Goal: Task Accomplishment & Management: Manage account settings

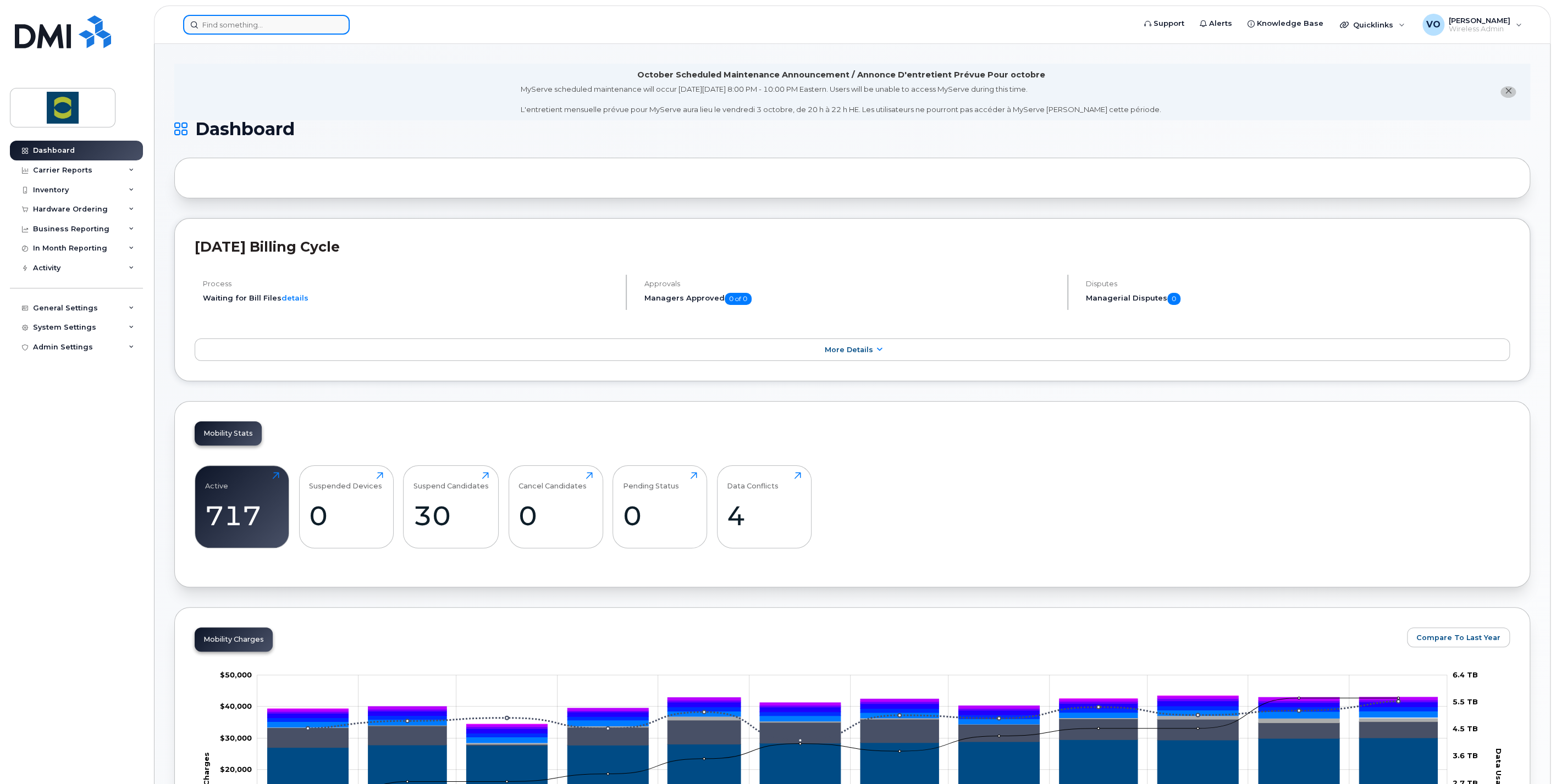
click at [295, 28] on input at bounding box center [266, 24] width 167 height 20
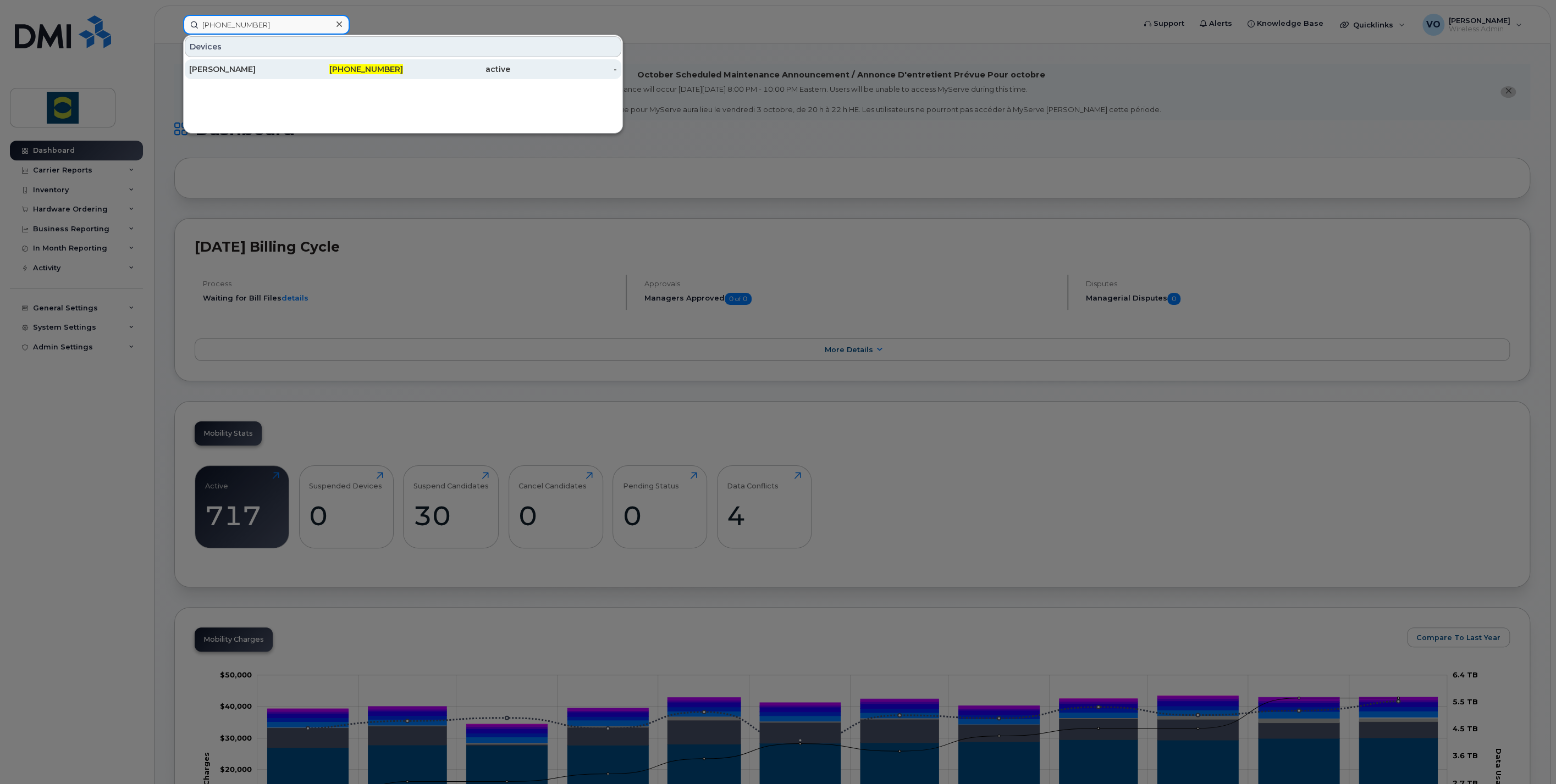
type input "226-332-9027"
click at [213, 66] on div "Timothy Miller" at bounding box center [243, 69] width 108 height 11
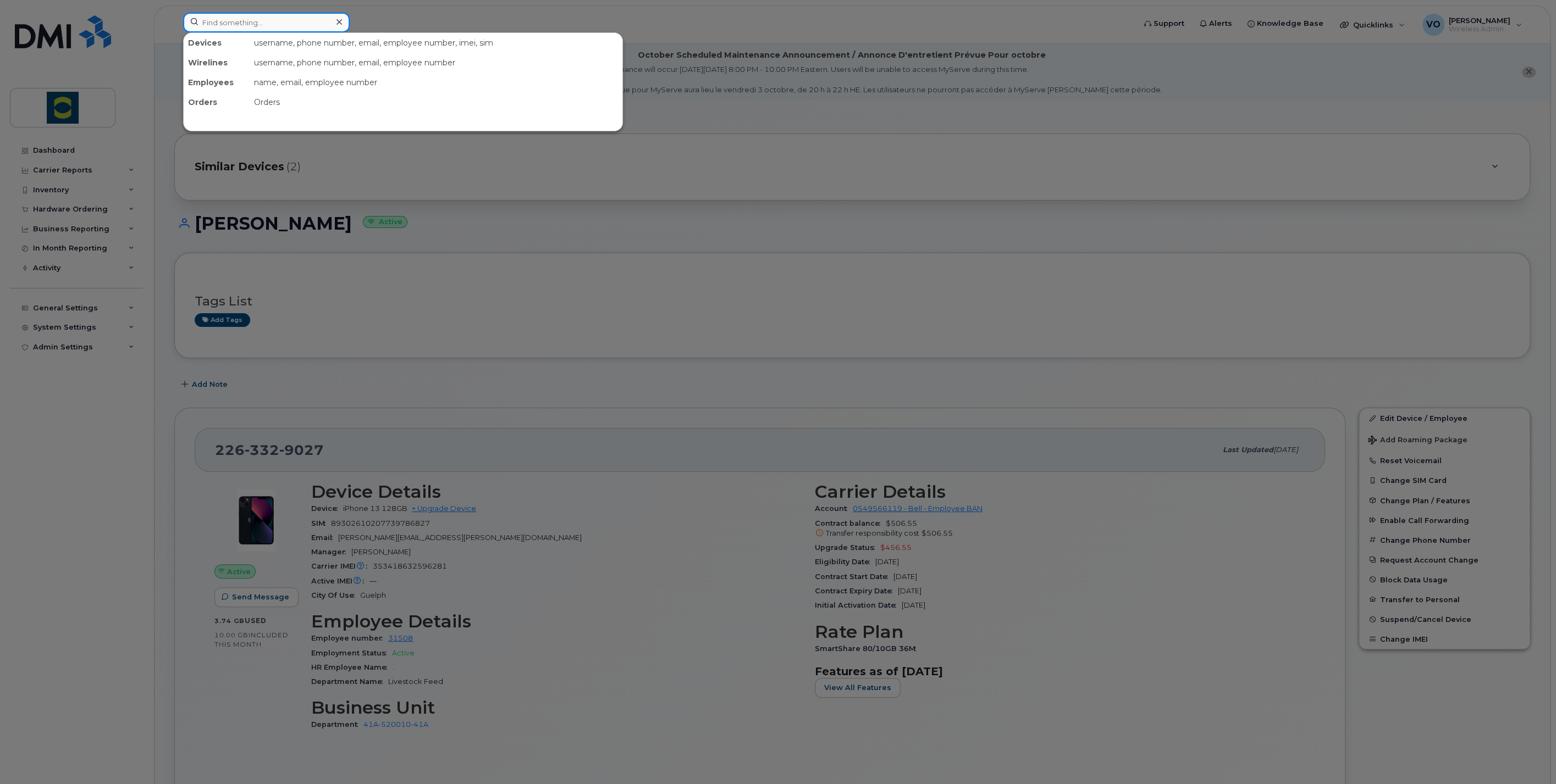
click at [253, 17] on input at bounding box center [266, 23] width 167 height 20
type input "519-280-2018"
drag, startPoint x: 213, startPoint y: 62, endPoint x: 51, endPoint y: 151, distance: 184.8
click at [213, 62] on div "[PERSON_NAME]" at bounding box center [243, 67] width 108 height 11
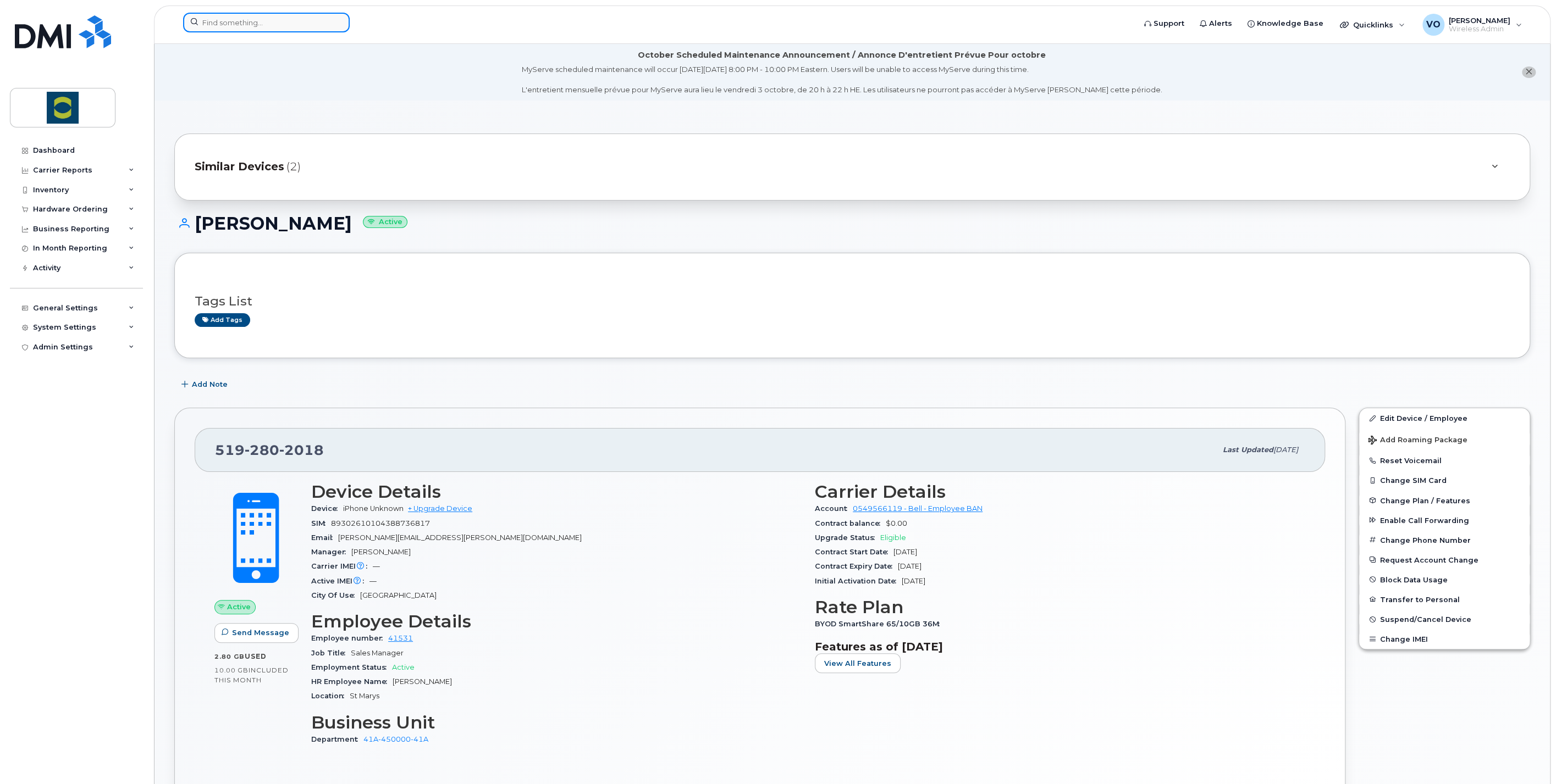
click at [281, 21] on input at bounding box center [266, 23] width 167 height 20
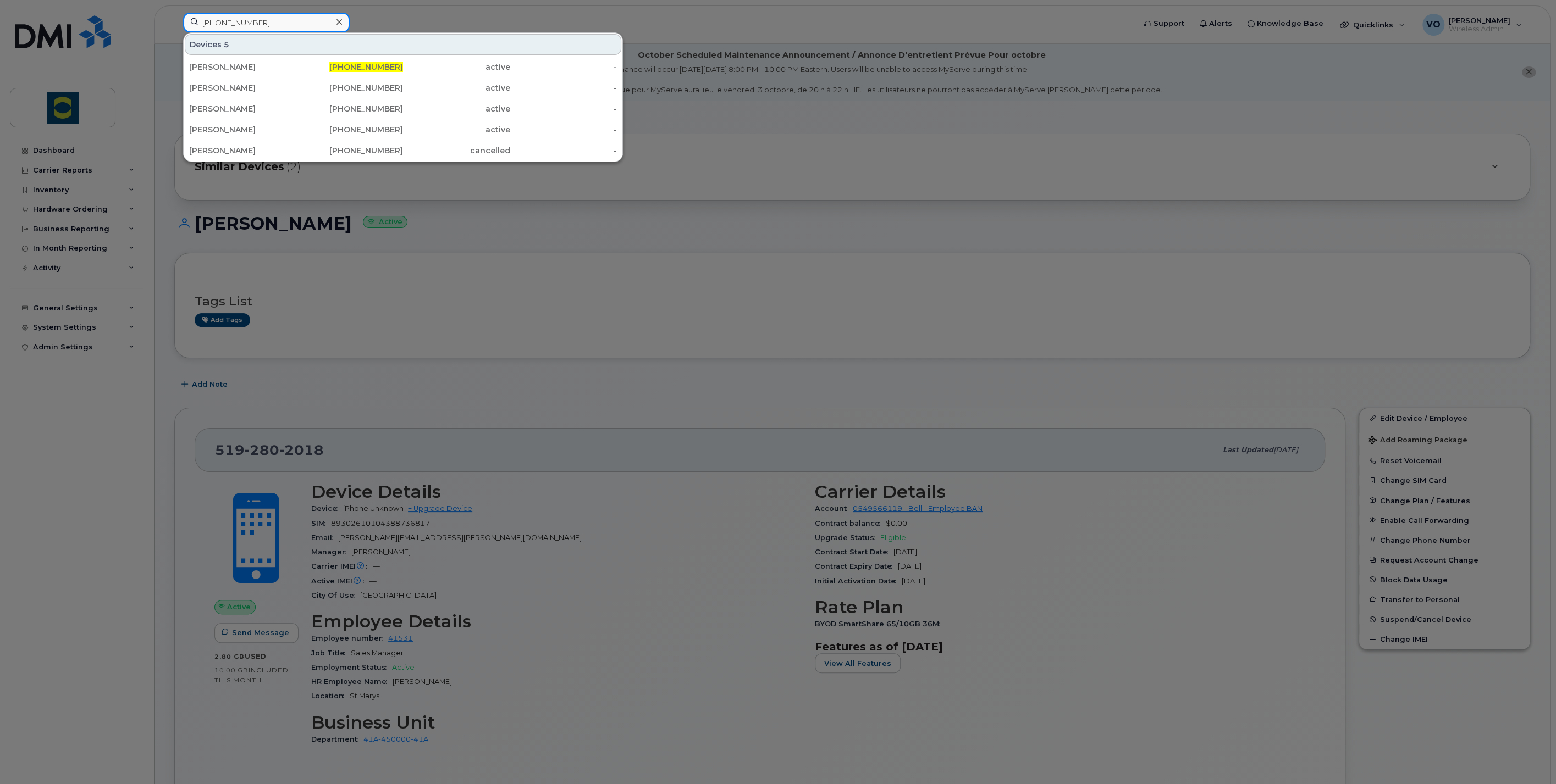
type input "226-332-9027"
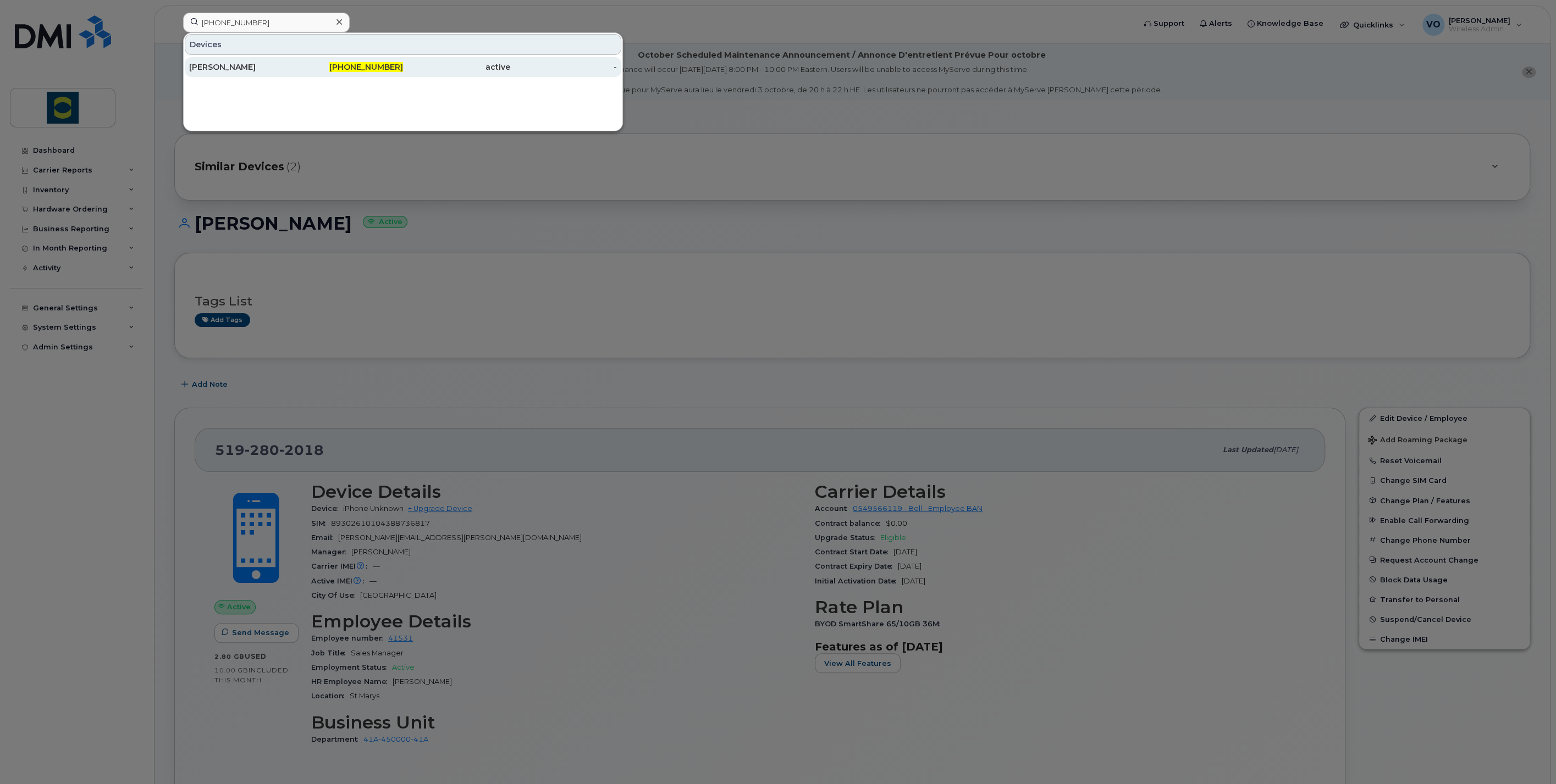
click at [213, 69] on div "Timothy Miller" at bounding box center [243, 67] width 108 height 11
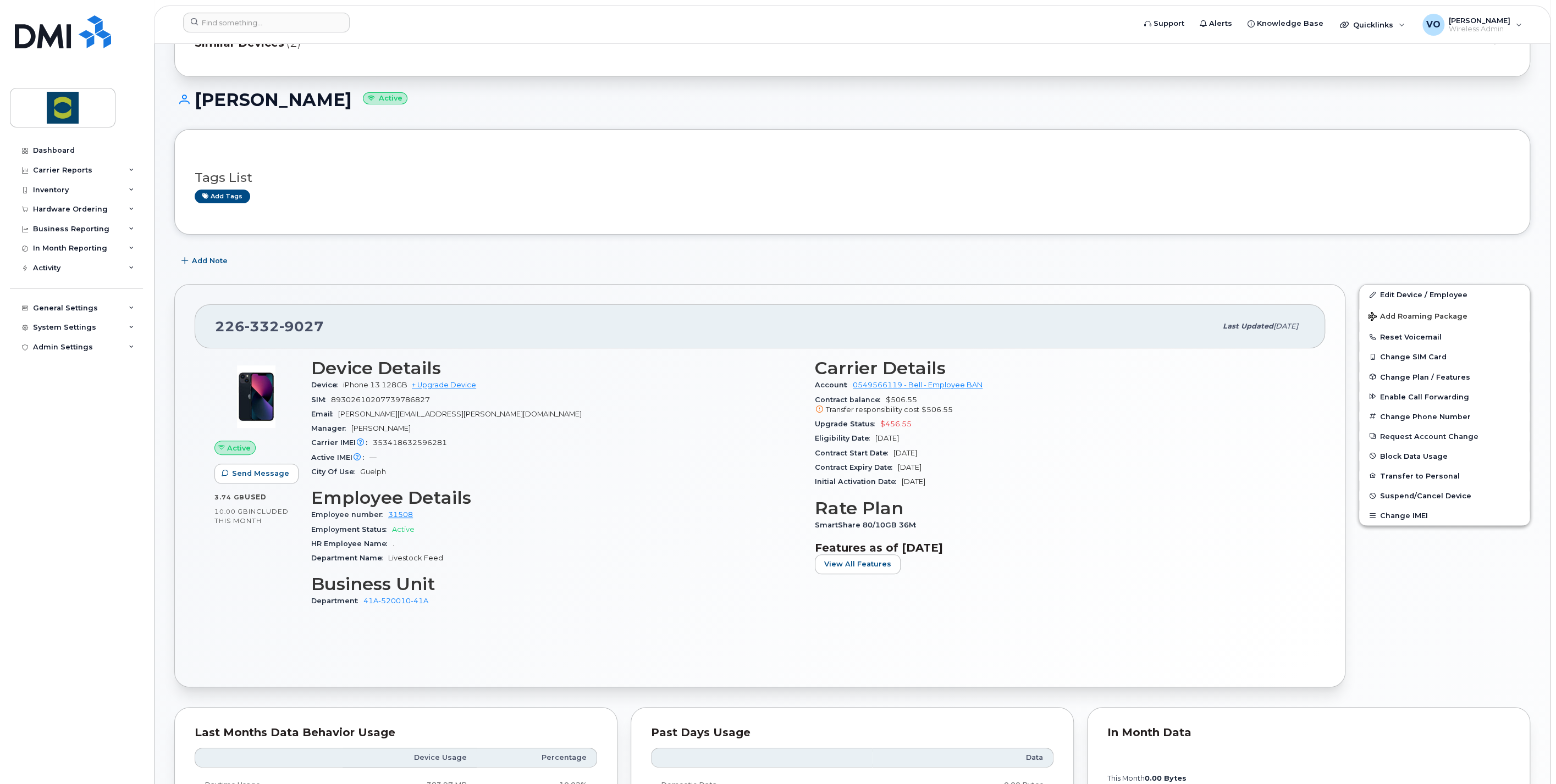
scroll to position [183, 0]
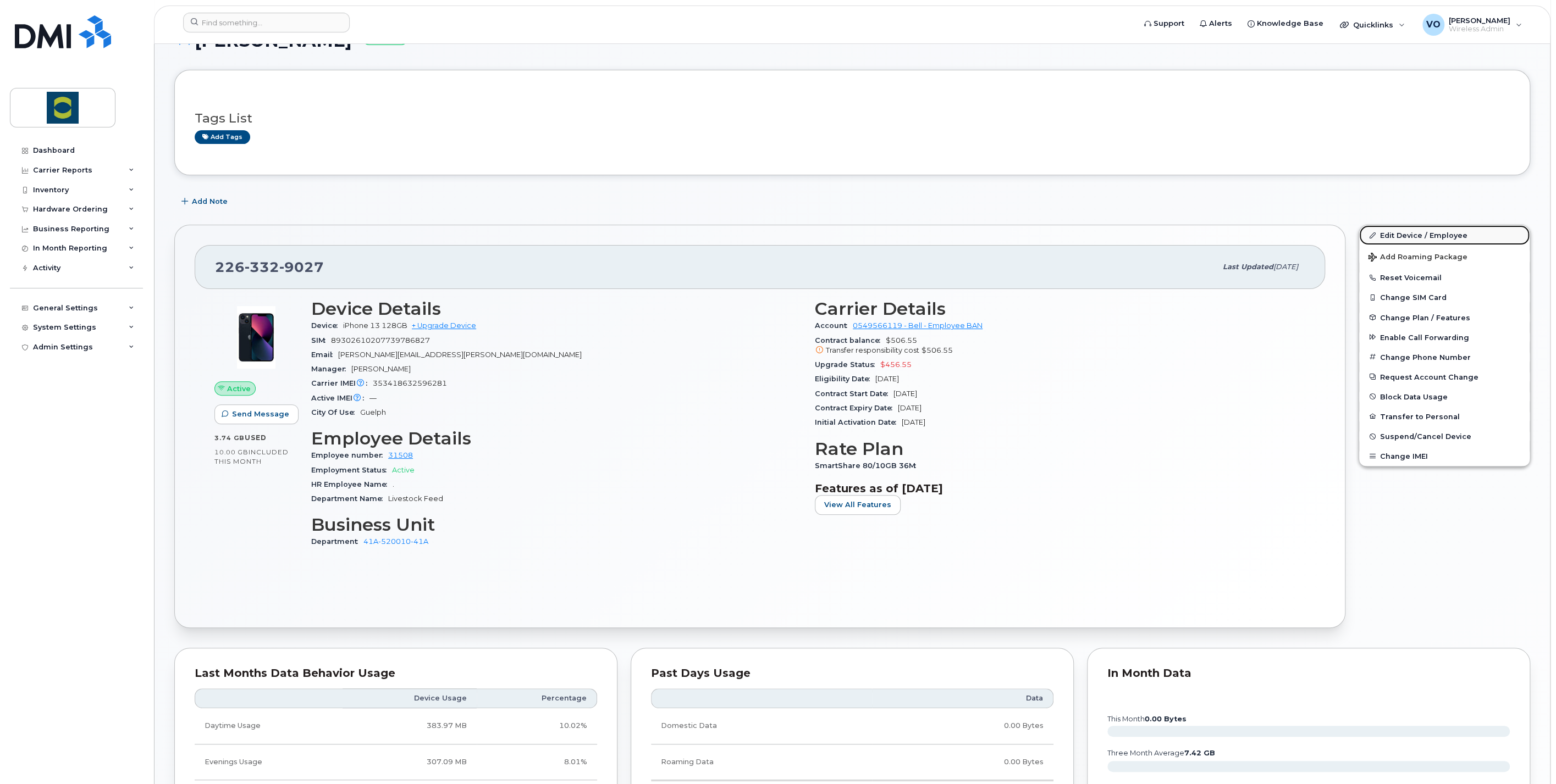
click at [1454, 232] on link "Edit Device / Employee" at bounding box center [1445, 235] width 171 height 20
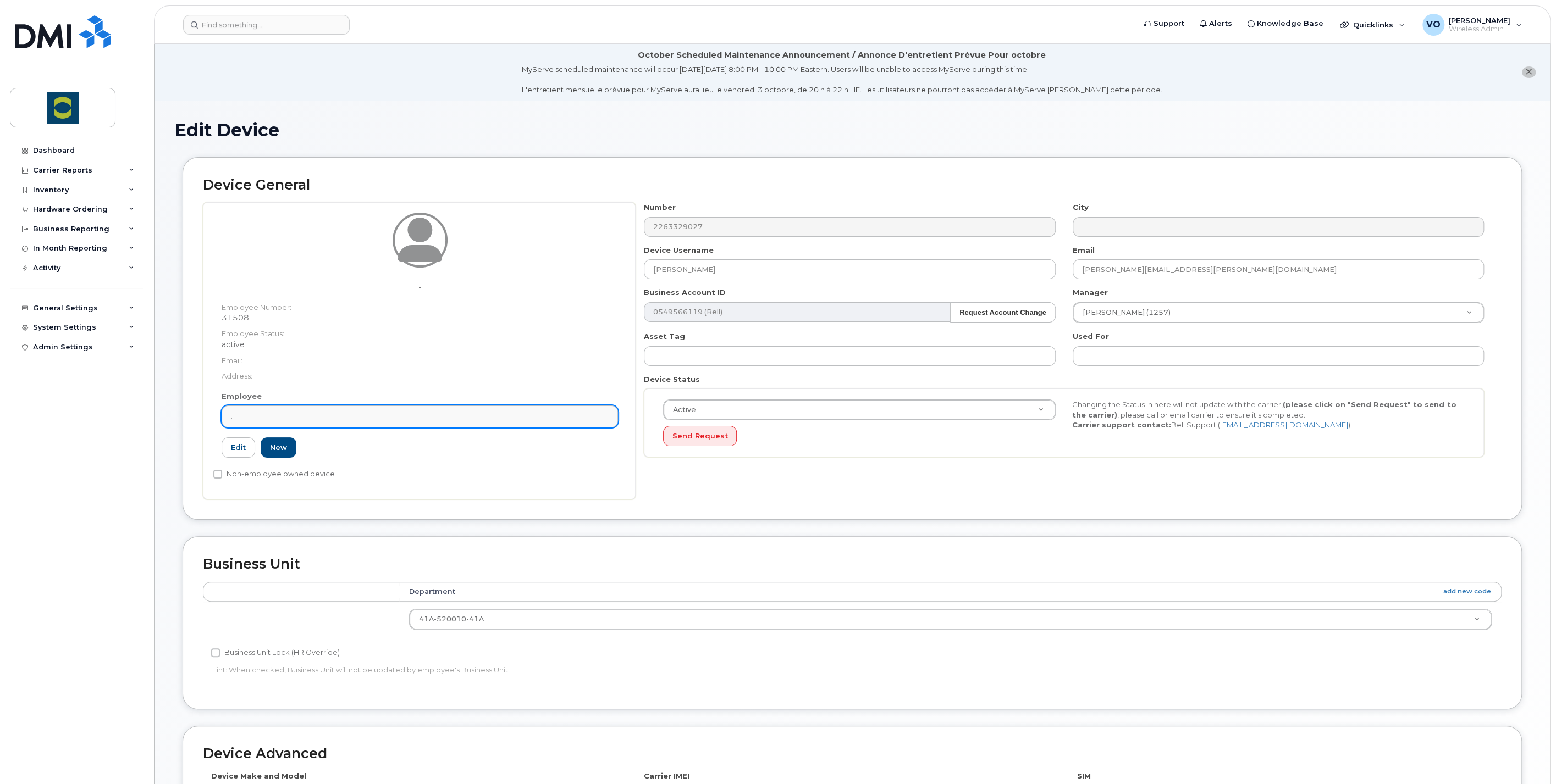
click at [269, 412] on div "." at bounding box center [420, 417] width 378 height 10
drag, startPoint x: 262, startPoint y: 417, endPoint x: 251, endPoint y: 417, distance: 11.0
click at [251, 417] on div "." at bounding box center [420, 417] width 378 height 10
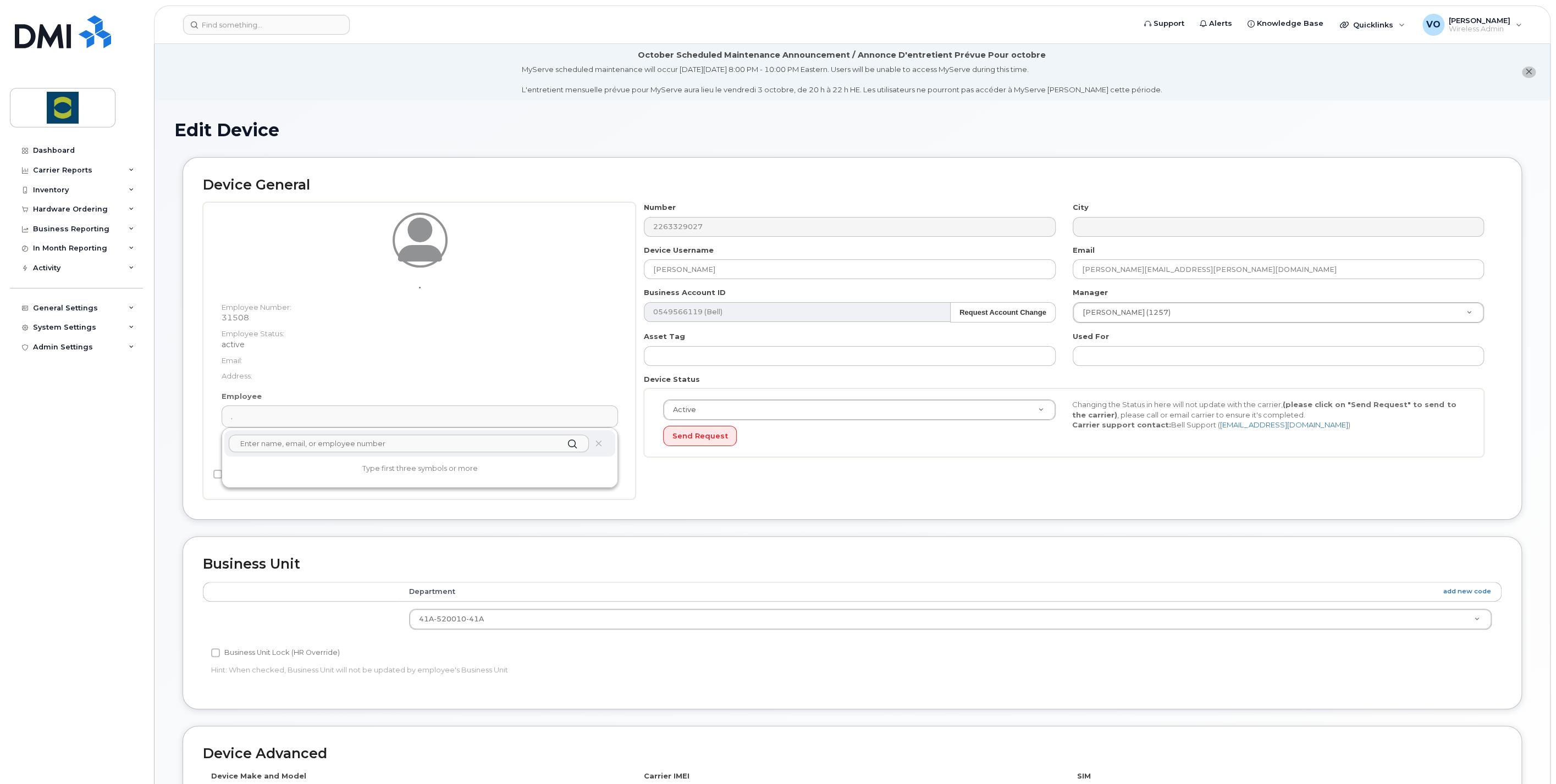
paste input "[PERSON_NAME]"
type input "[PERSON_NAME]"
drag, startPoint x: 305, startPoint y: 445, endPoint x: 151, endPoint y: 480, distance: 157.9
click at [173, 436] on div "Edit Device Device General . Employee Number: 31508 Employee Status: active Ema…" at bounding box center [852, 559] width 1396 height 919
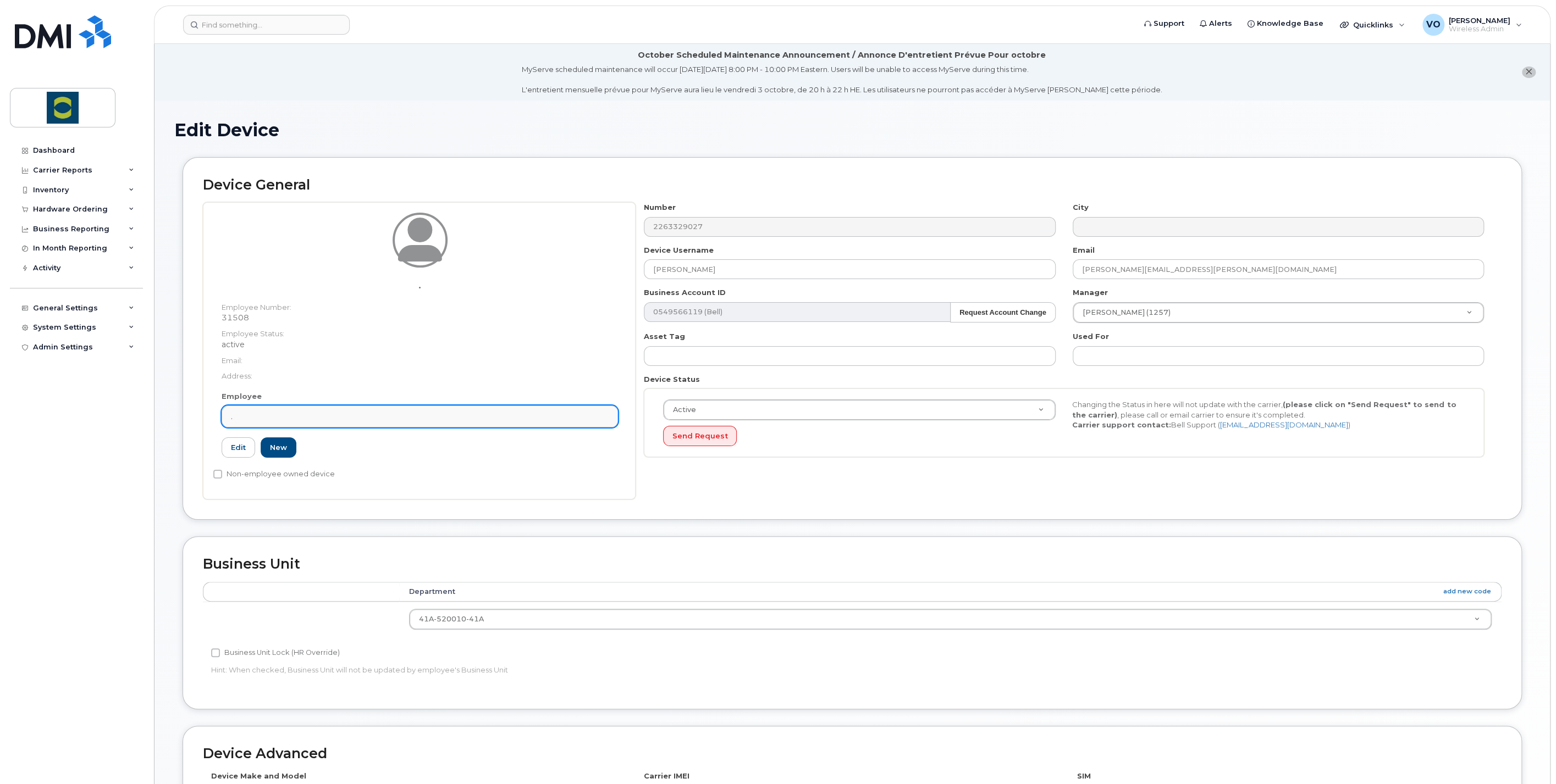
click at [265, 424] on link "." at bounding box center [420, 416] width 397 height 22
type input "c"
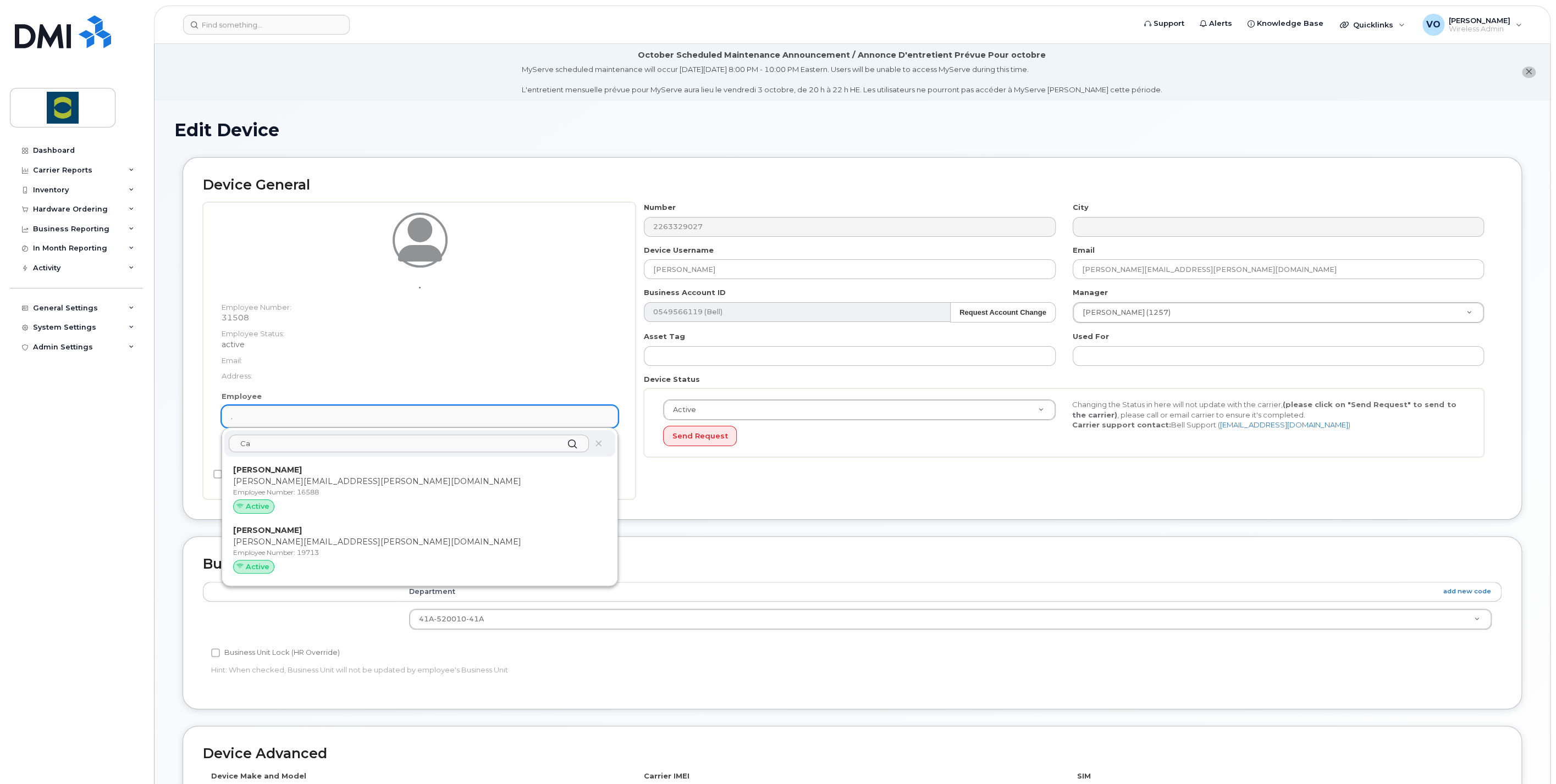
type input "C"
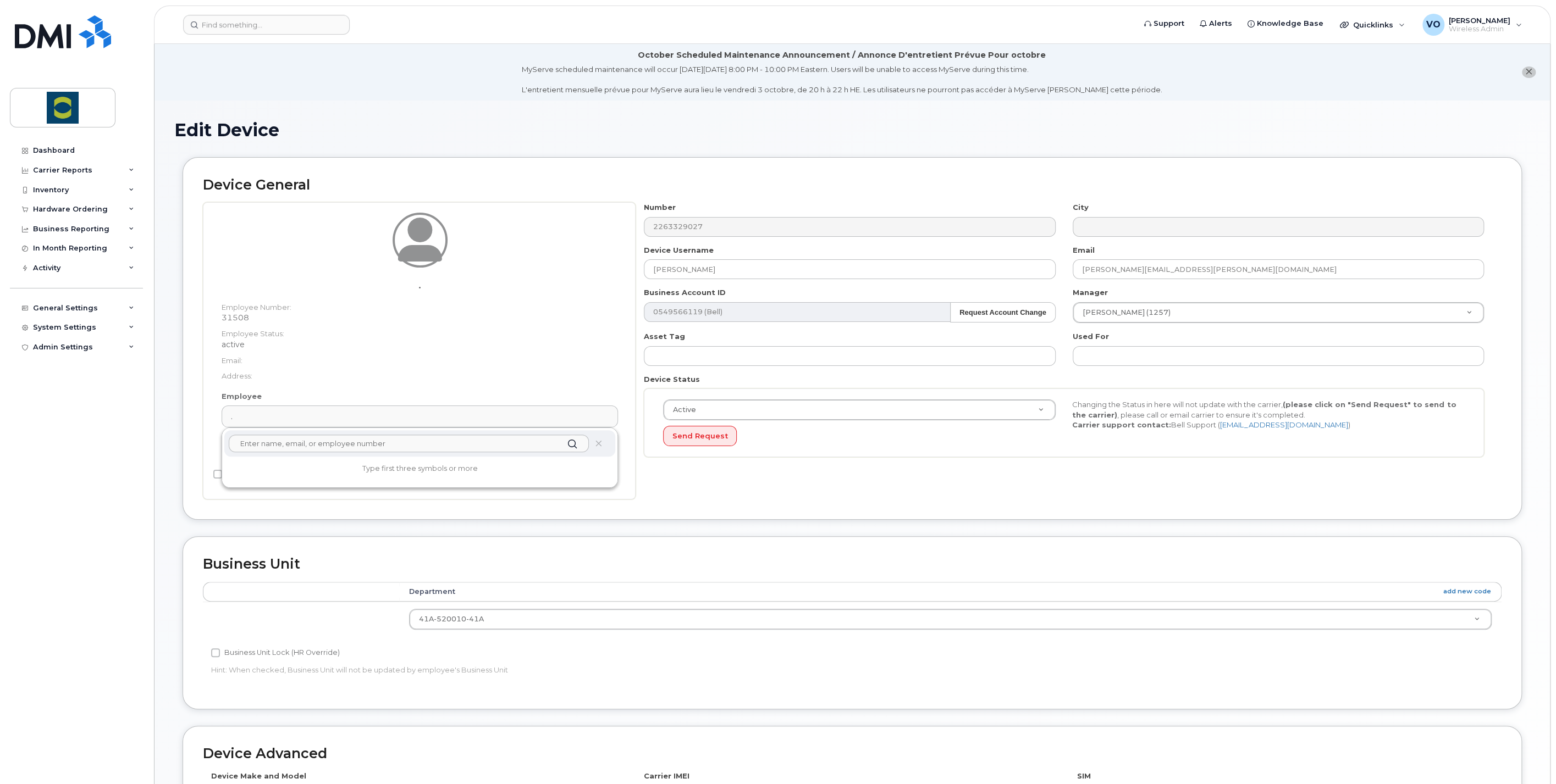
click at [196, 419] on div "Device General . Employee Number: 31508 Employee Status: active Email: Address:…" at bounding box center [852, 339] width 1340 height 363
click at [240, 452] on link "Edit" at bounding box center [238, 448] width 33 height 21
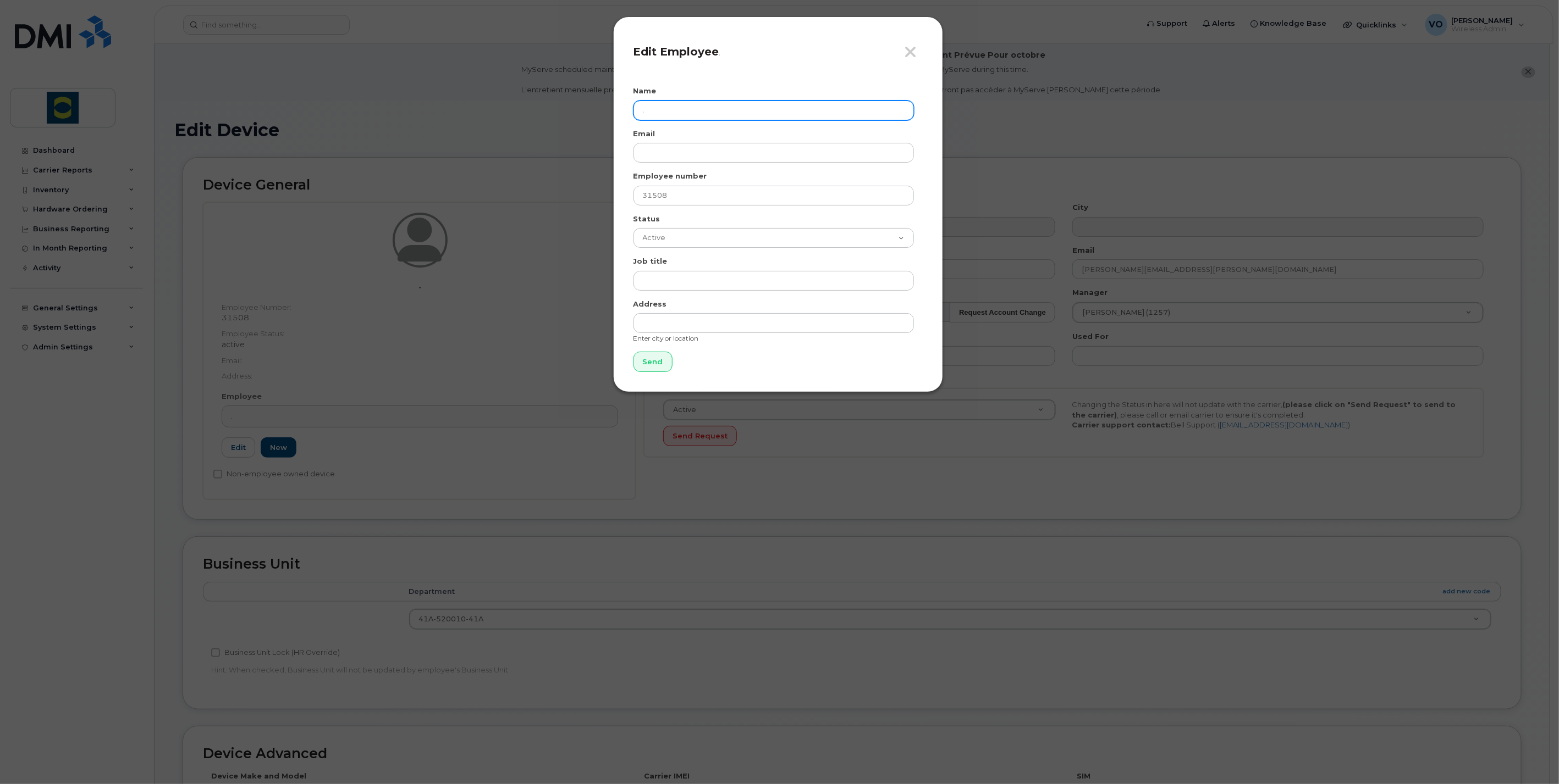
click at [677, 104] on input "." at bounding box center [773, 110] width 280 height 20
drag, startPoint x: 677, startPoint y: 104, endPoint x: 636, endPoint y: 103, distance: 41.0
click at [636, 103] on input "." at bounding box center [773, 110] width 280 height 20
click at [225, 469] on div "Close Edit Employee . Name . Email Employee number 31508 Status Active On-Leave…" at bounding box center [779, 392] width 1559 height 784
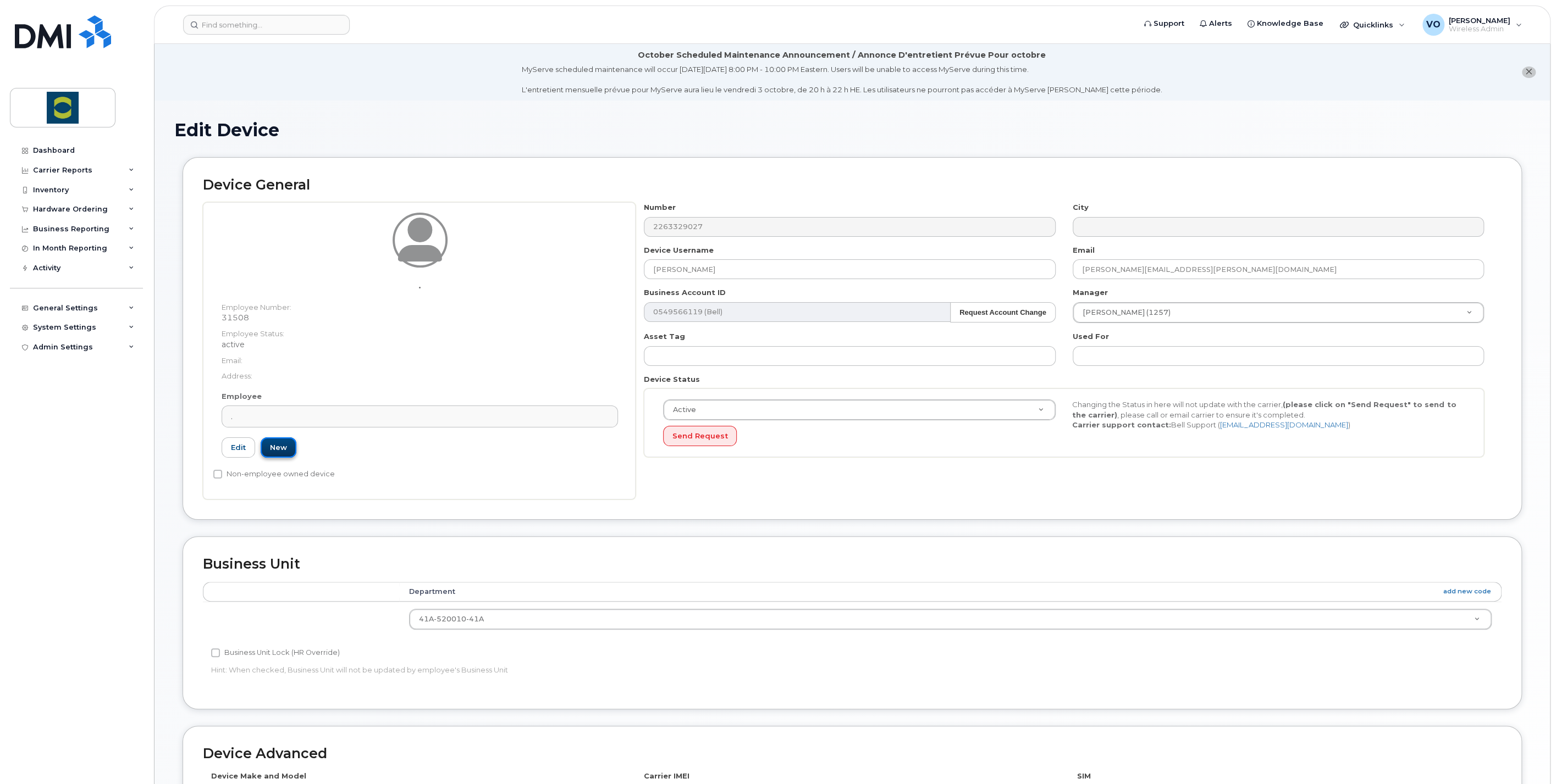
click at [270, 449] on link "New" at bounding box center [279, 448] width 36 height 21
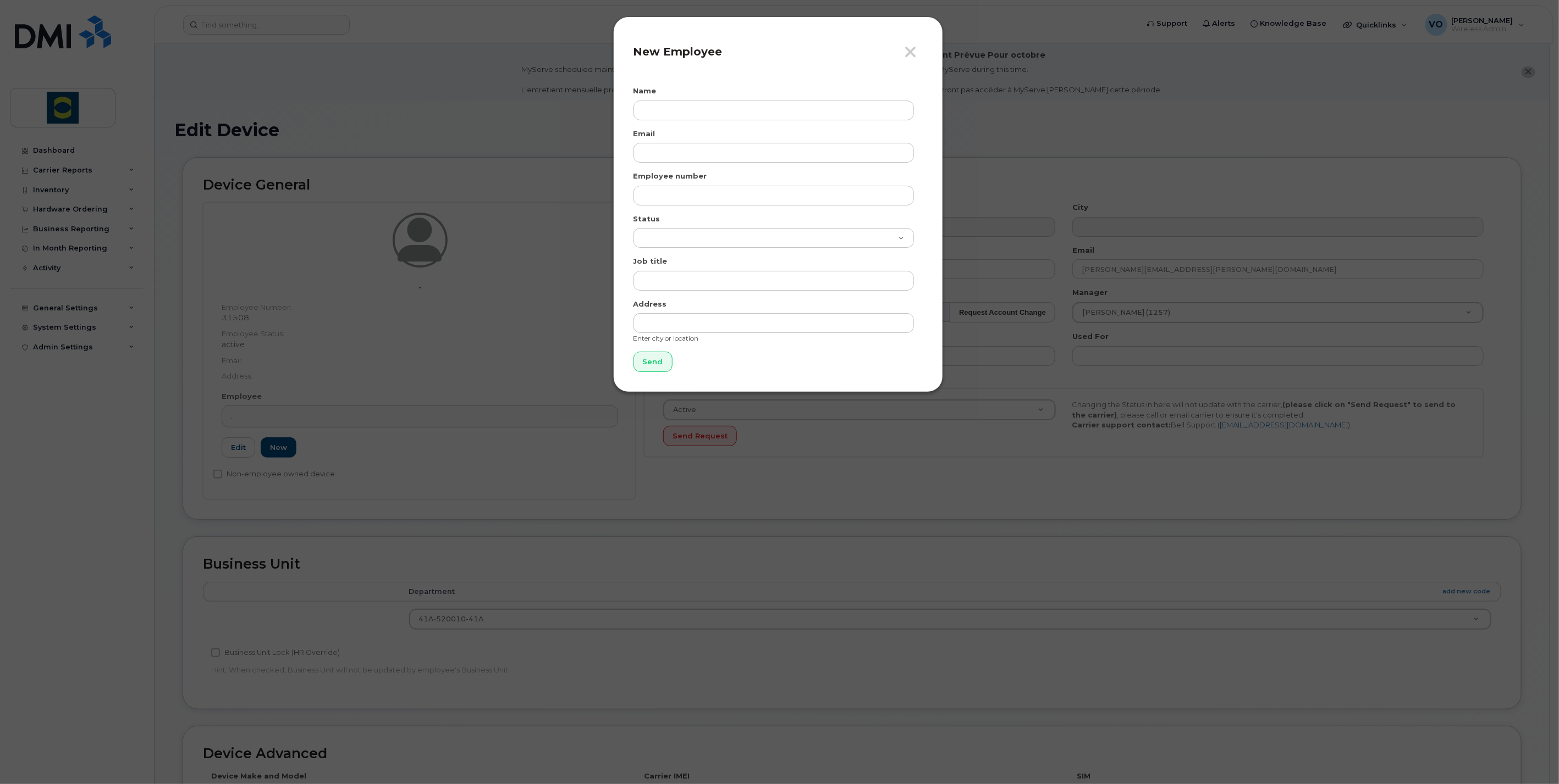
click at [665, 97] on div "Name" at bounding box center [778, 103] width 289 height 35
click at [665, 103] on input "text" at bounding box center [773, 110] width 280 height 20
type input "C"
paste input "[PERSON_NAME]"
type input "[PERSON_NAME]"
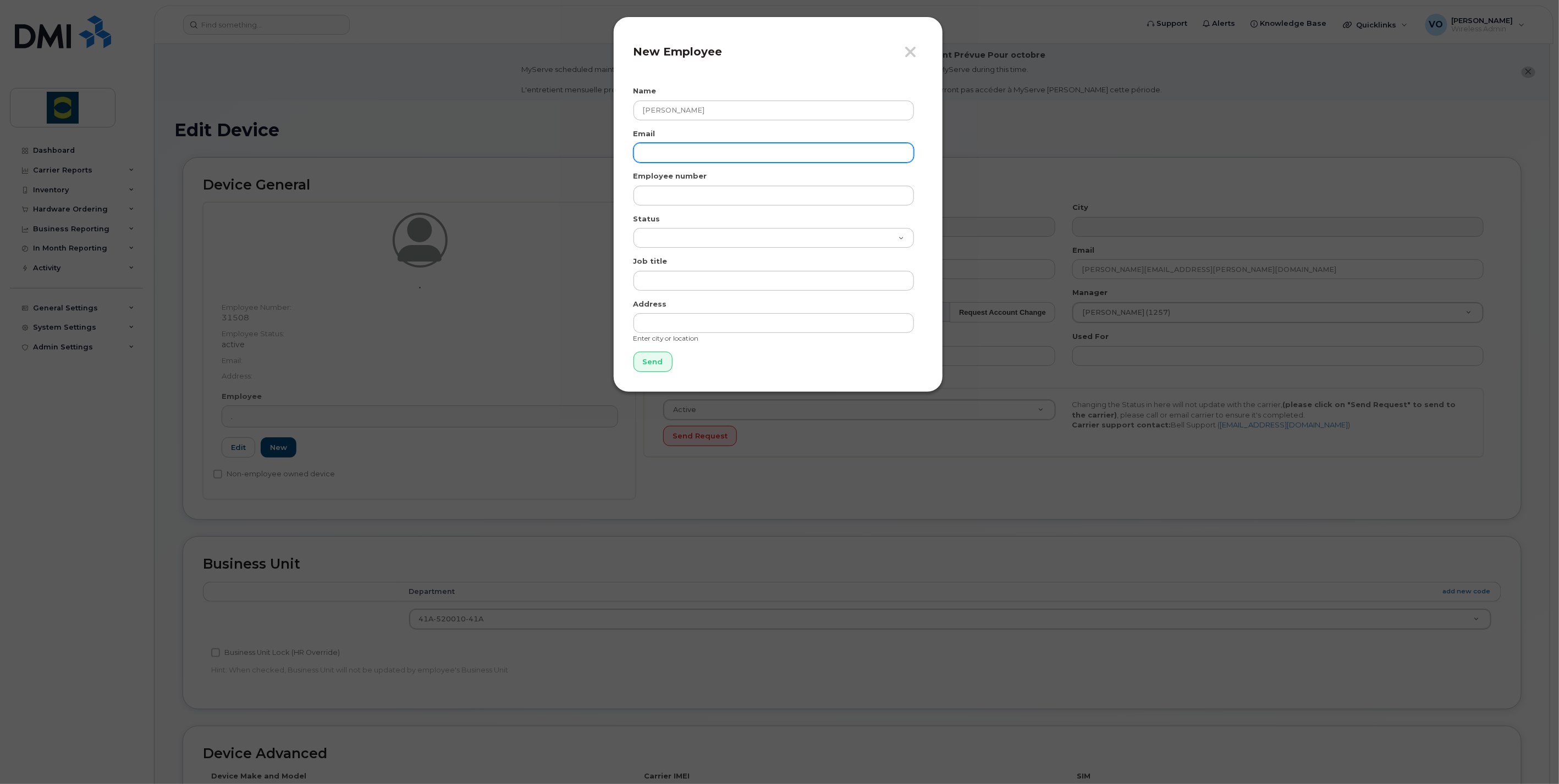
click at [643, 156] on input "email" at bounding box center [773, 153] width 280 height 20
paste input "[PERSON_NAME]"
type input "[PERSON_NAME]"
click at [653, 182] on div "Employee number" at bounding box center [778, 189] width 289 height 35
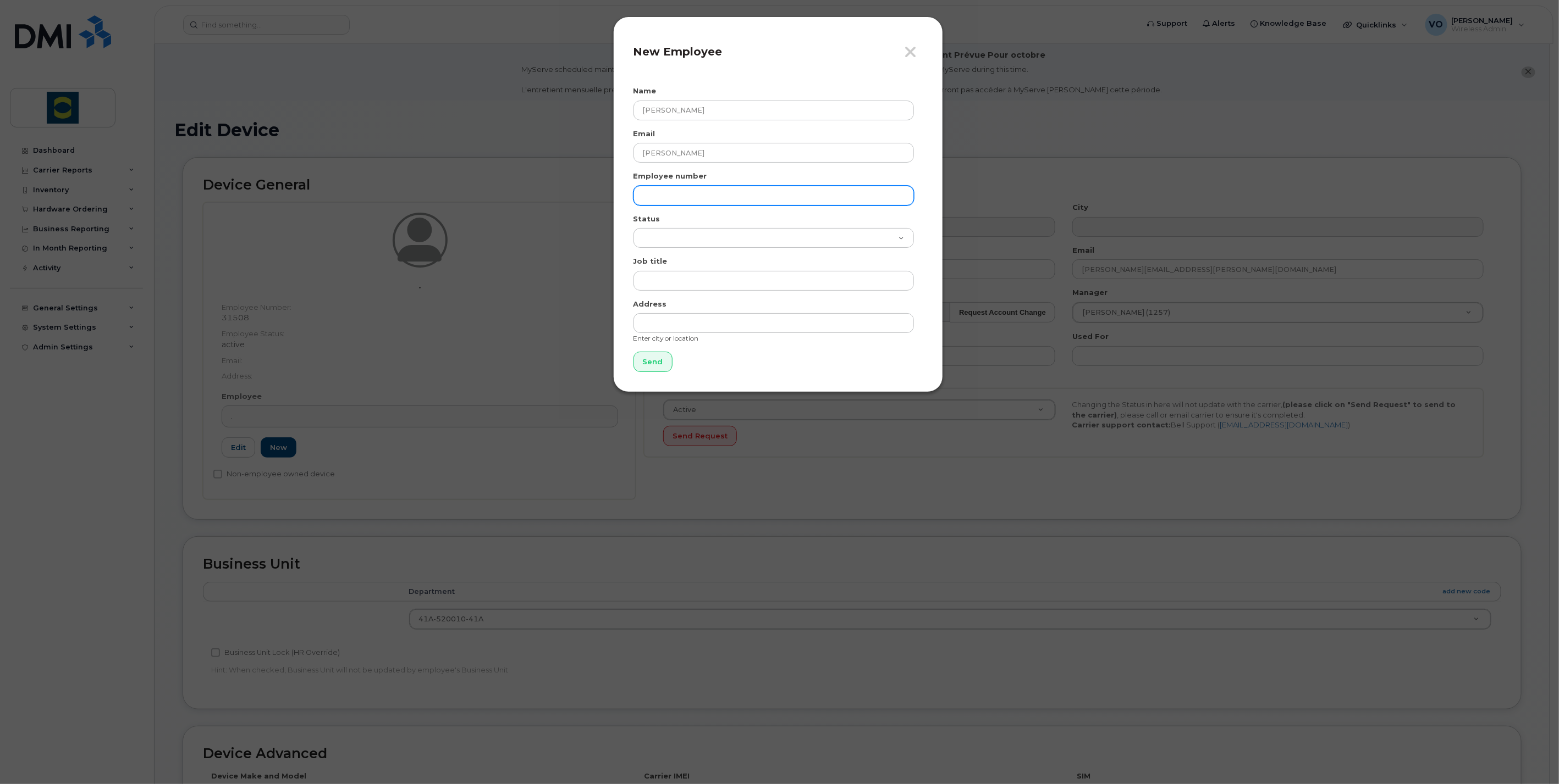
click at [652, 193] on input "text" at bounding box center [773, 196] width 280 height 20
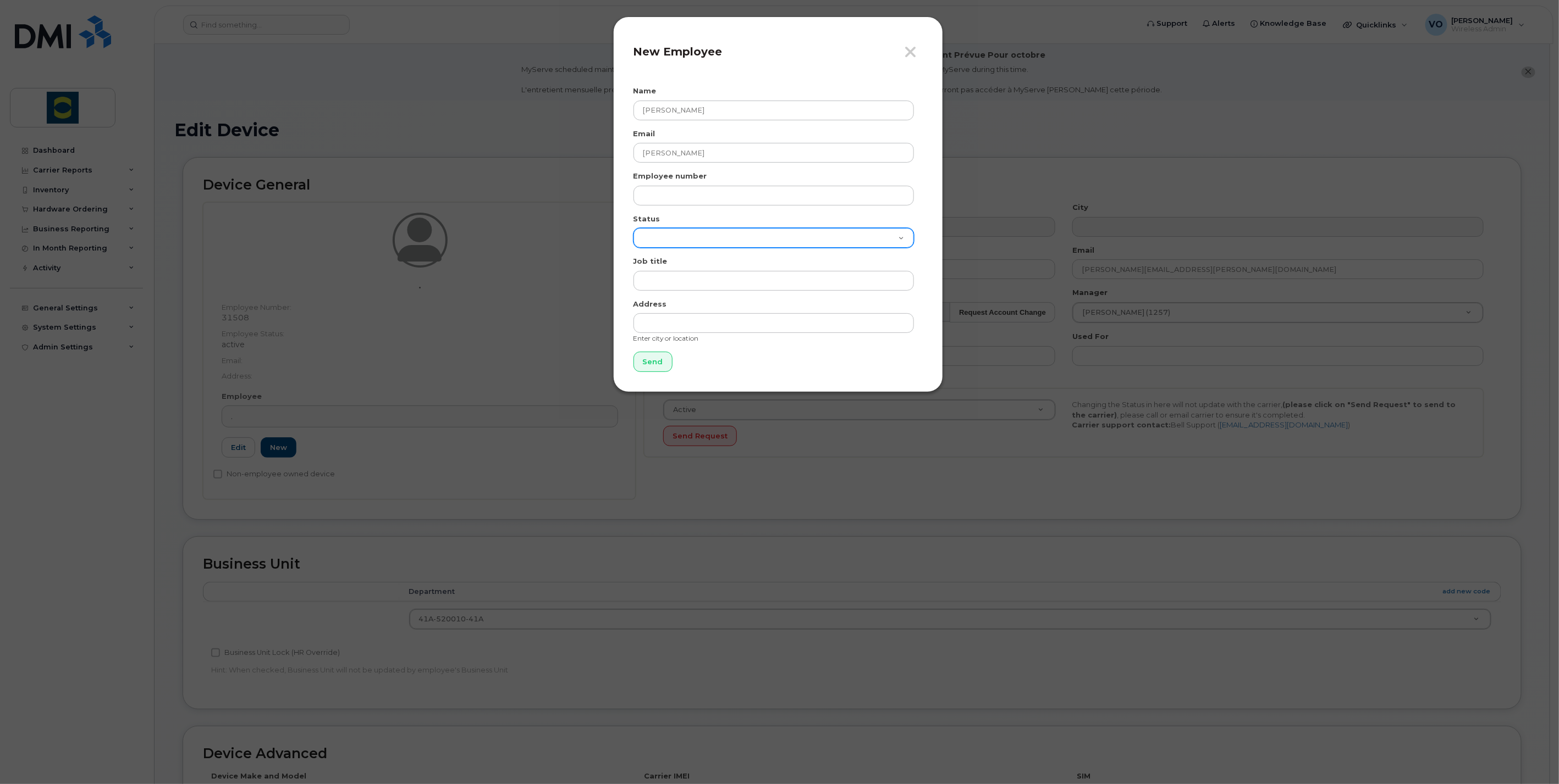
click at [649, 238] on select "Active On-Leave Long Term Short Term Maternity Leave Temp Layoff Inactive" at bounding box center [773, 238] width 280 height 20
select select "active"
click at [634, 228] on select "Active On-Leave Long Term Short Term Maternity Leave Temp Layoff Inactive" at bounding box center [773, 238] width 280 height 20
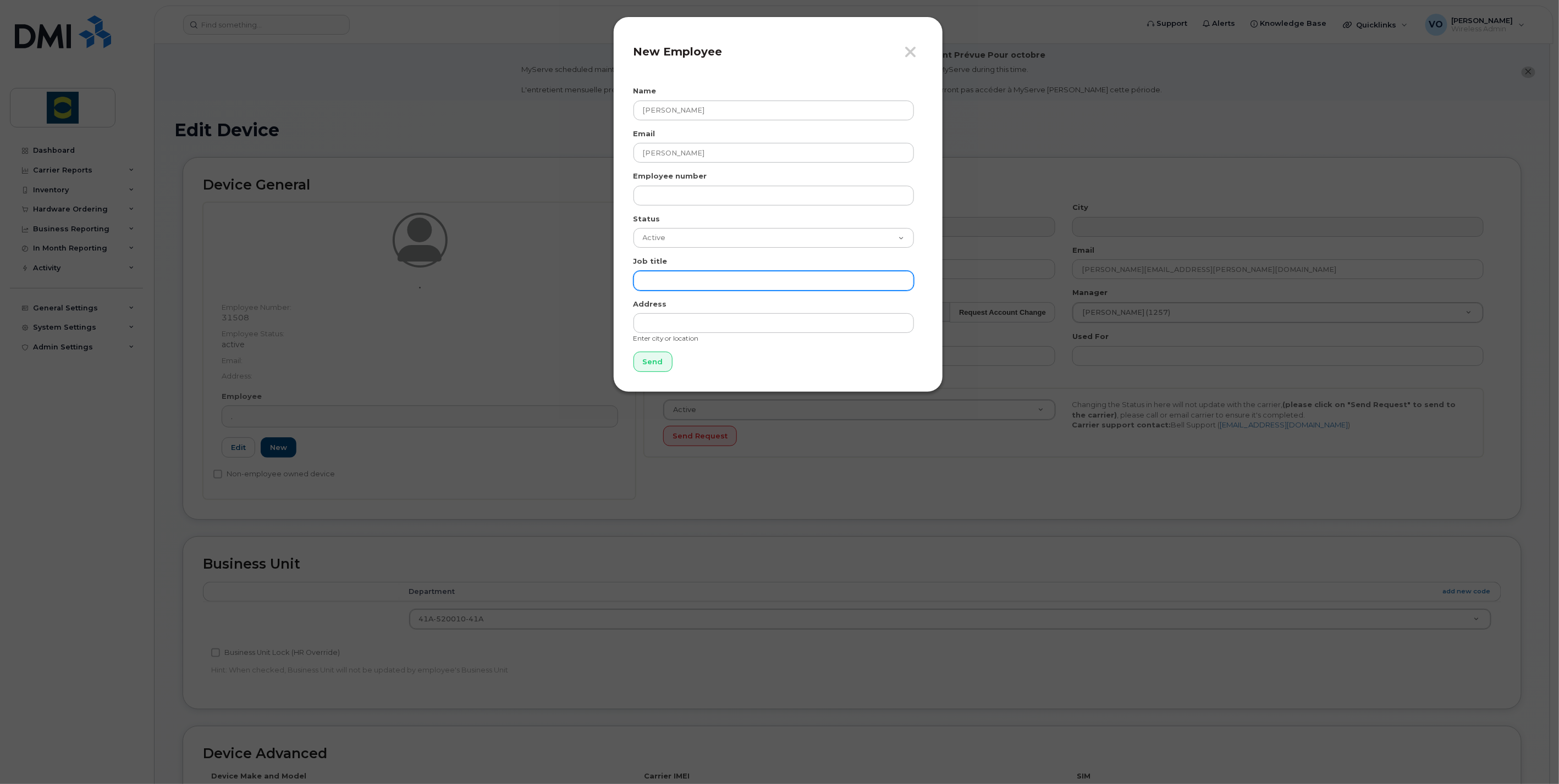
click at [651, 279] on input "text" at bounding box center [773, 281] width 280 height 20
type input "Sales Representative"
click at [663, 359] on input "Send" at bounding box center [653, 362] width 39 height 21
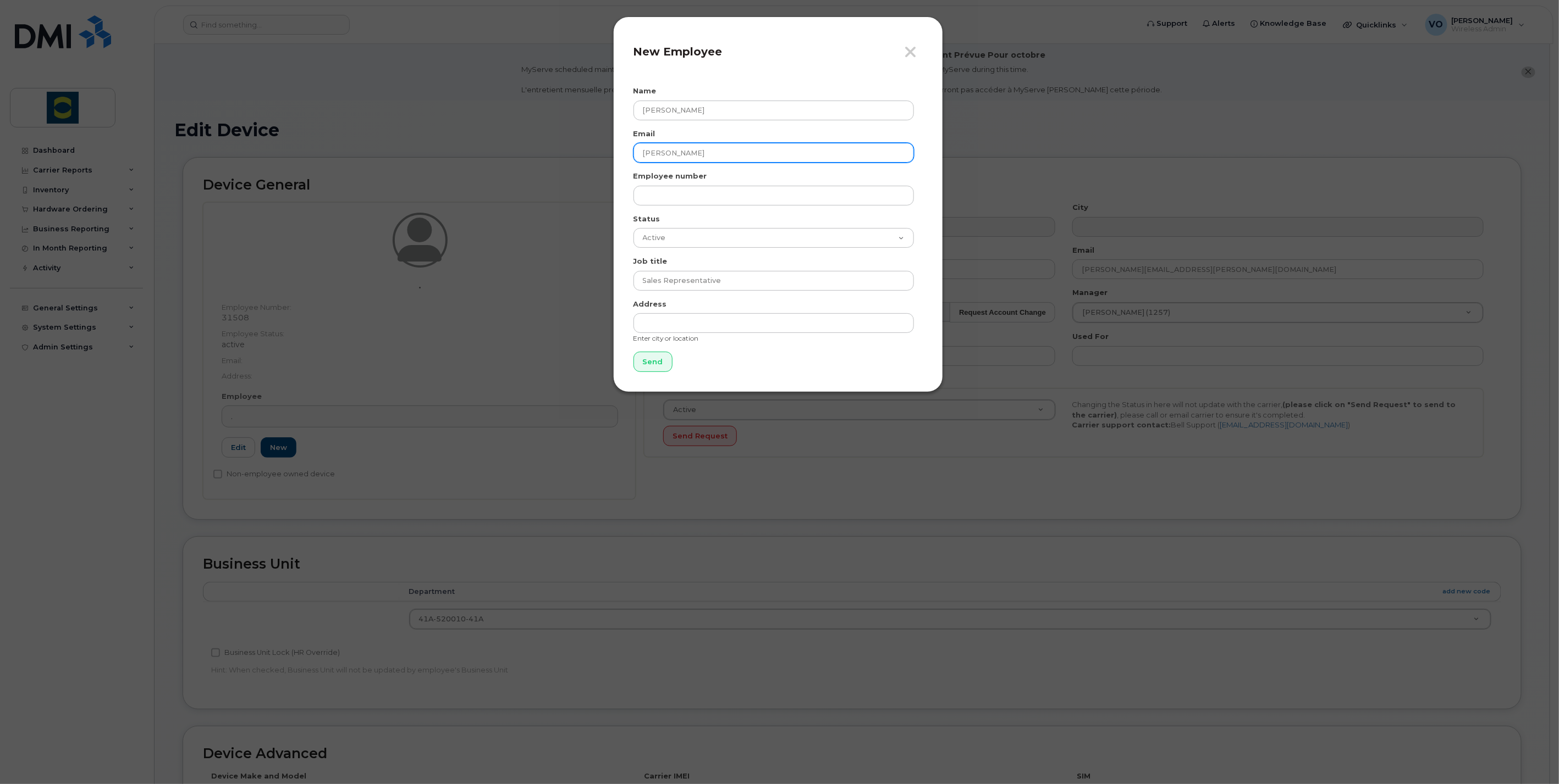
drag, startPoint x: 730, startPoint y: 156, endPoint x: 610, endPoint y: 149, distance: 120.2
click at [610, 149] on div "Close New Employee Name Calvin Voskamp Email Calvin Voskamp Employee number Sta…" at bounding box center [779, 392] width 1559 height 784
paste input ""calvin.voskamp@trouwnutrition.com" <calvin.voskamp@trouwnutrition.com>"
drag, startPoint x: 768, startPoint y: 153, endPoint x: 599, endPoint y: 153, distance: 169.0
click at [599, 153] on div "Close New Employee Name Calvin Voskamp Email "calvin.voskamp@trouwnutrition.com…" at bounding box center [779, 392] width 1559 height 784
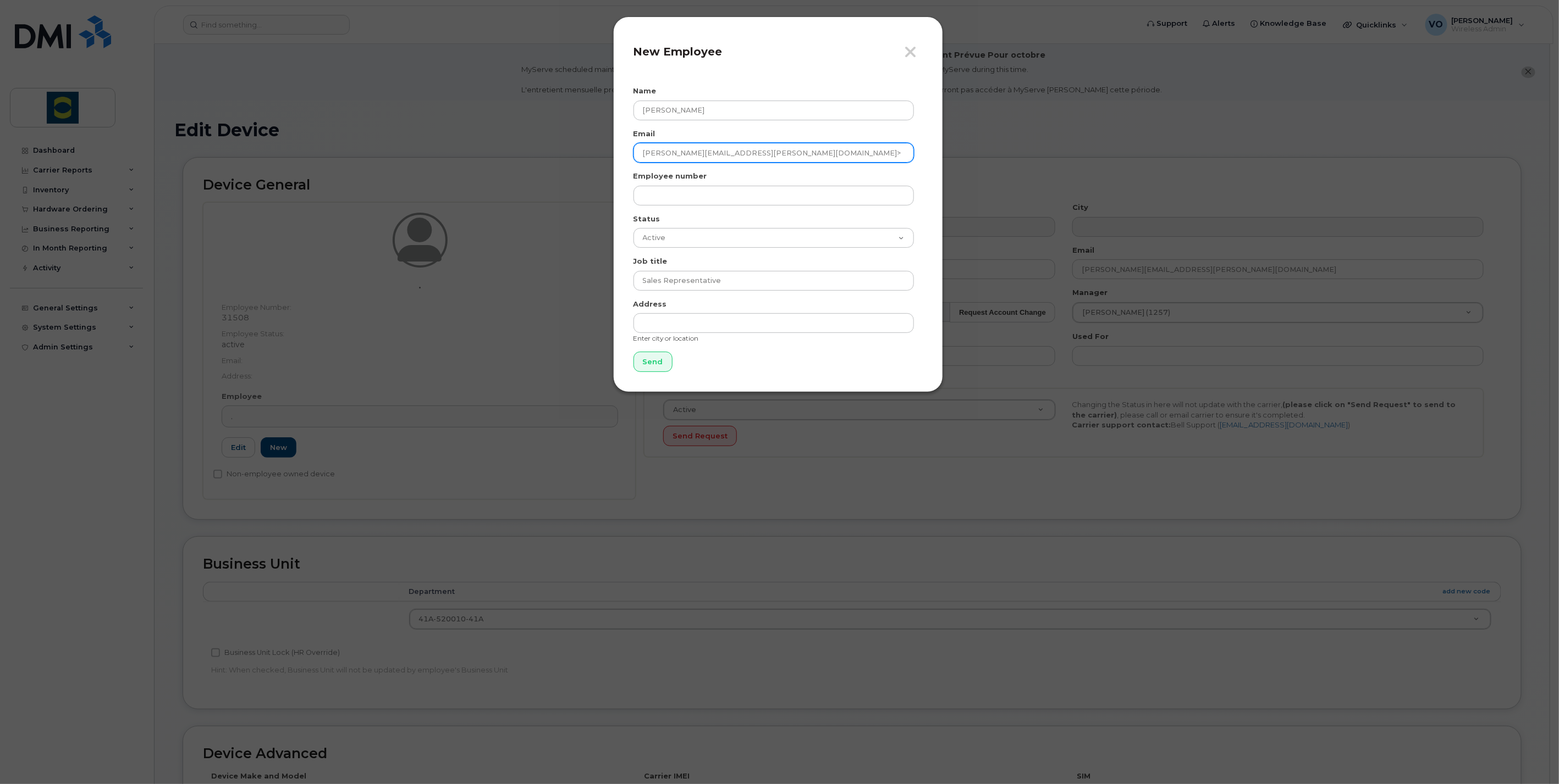
click at [825, 153] on input "calvin.voskamp@trouwnutrition.com>" at bounding box center [773, 153] width 280 height 20
type input "[PERSON_NAME][EMAIL_ADDRESS][PERSON_NAME][DOMAIN_NAME]"
click at [650, 367] on input "Send" at bounding box center [653, 362] width 39 height 21
type input "Send"
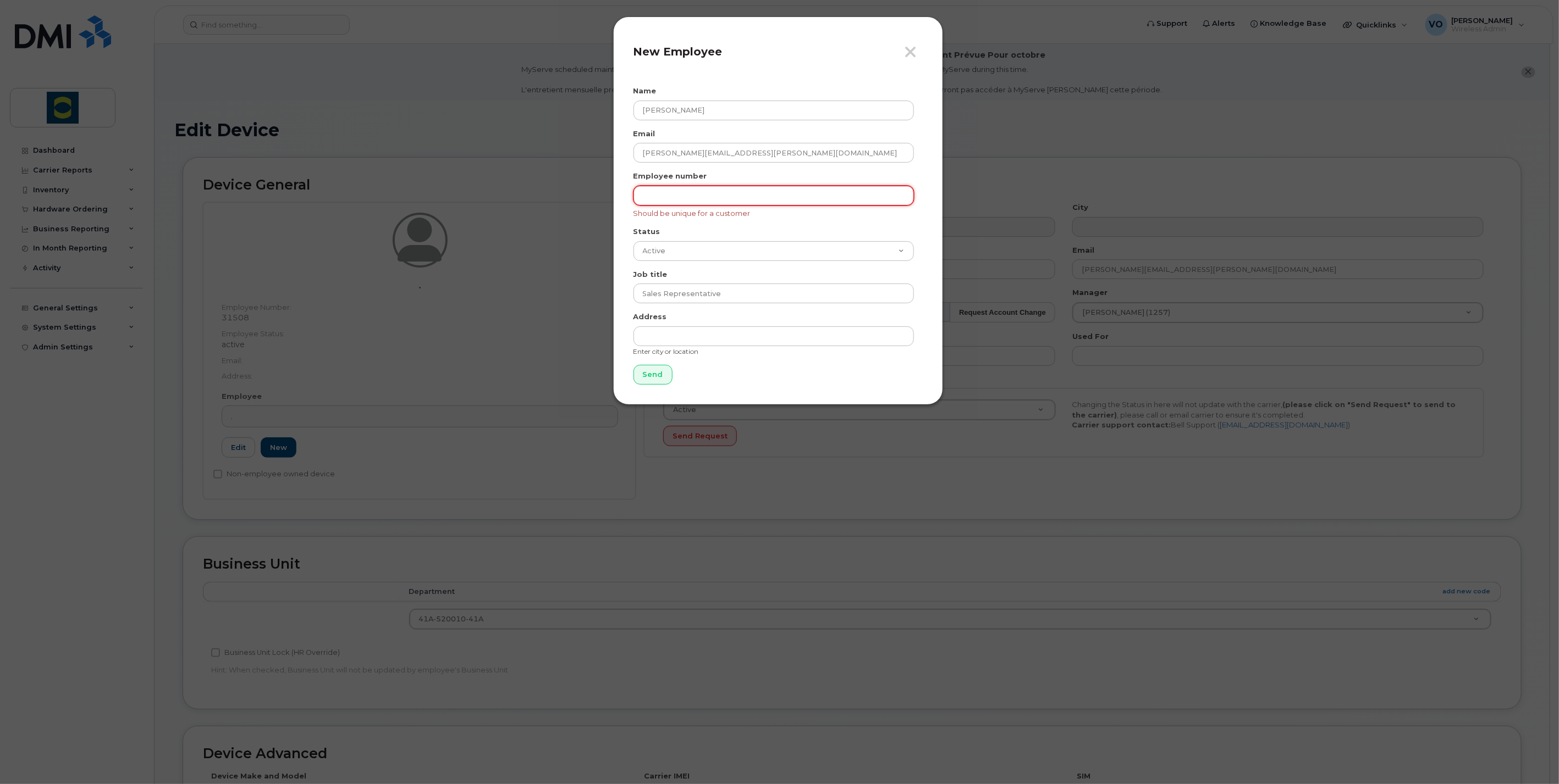
click at [721, 199] on input "text" at bounding box center [773, 196] width 280 height 20
type input "12345"
click at [647, 377] on input "Send" at bounding box center [653, 375] width 39 height 21
type input "Send"
click at [690, 191] on input "12345" at bounding box center [773, 196] width 280 height 20
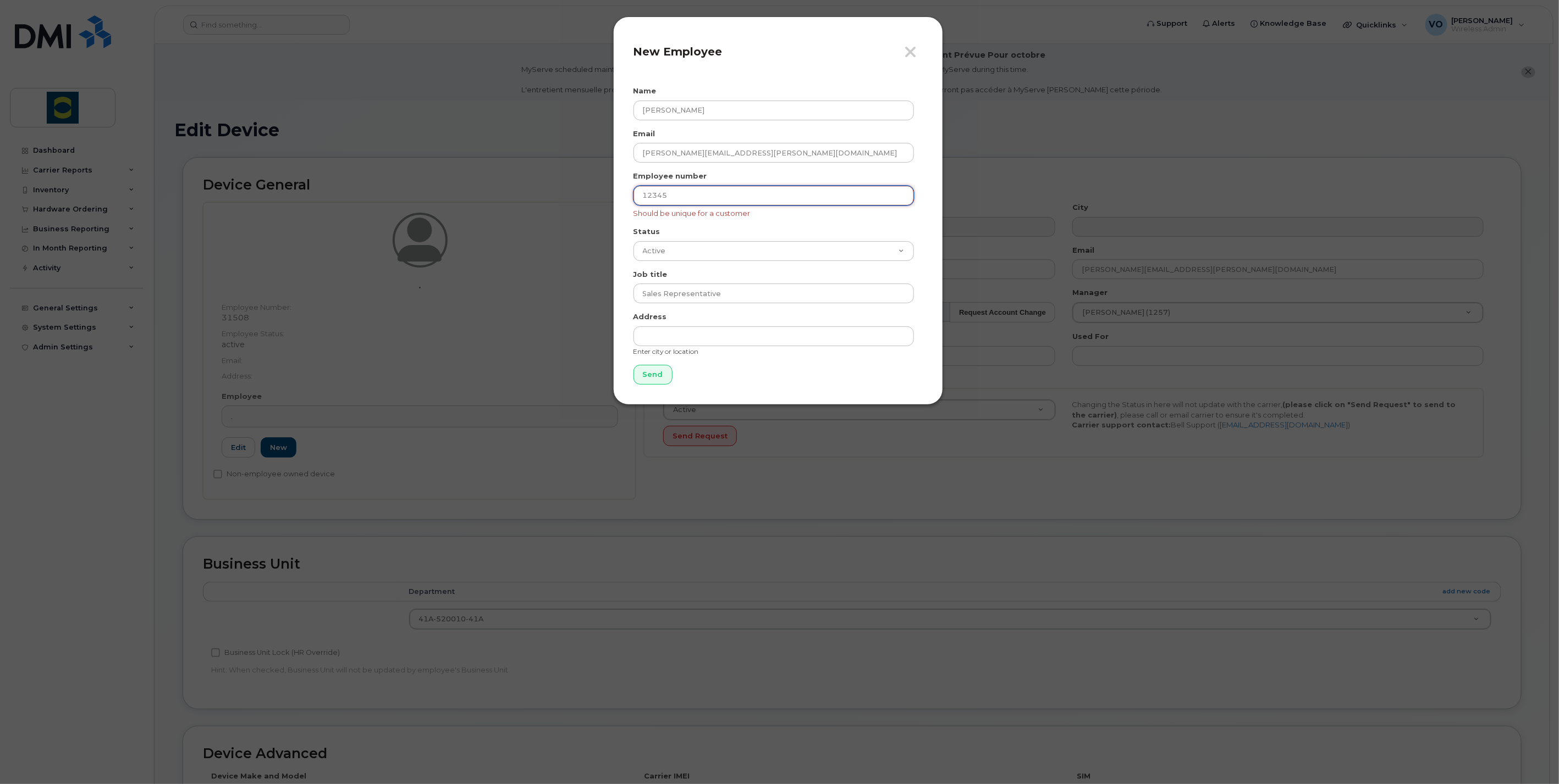
drag, startPoint x: 690, startPoint y: 191, endPoint x: 501, endPoint y: 179, distance: 189.4
click at [501, 179] on div "Close New Employee Name Calvin Voskamp Email calvin.voskamp@trouwnutrition.com …" at bounding box center [779, 392] width 1559 height 784
type input "54321"
click at [643, 378] on input "Send" at bounding box center [653, 375] width 39 height 21
type input "Send"
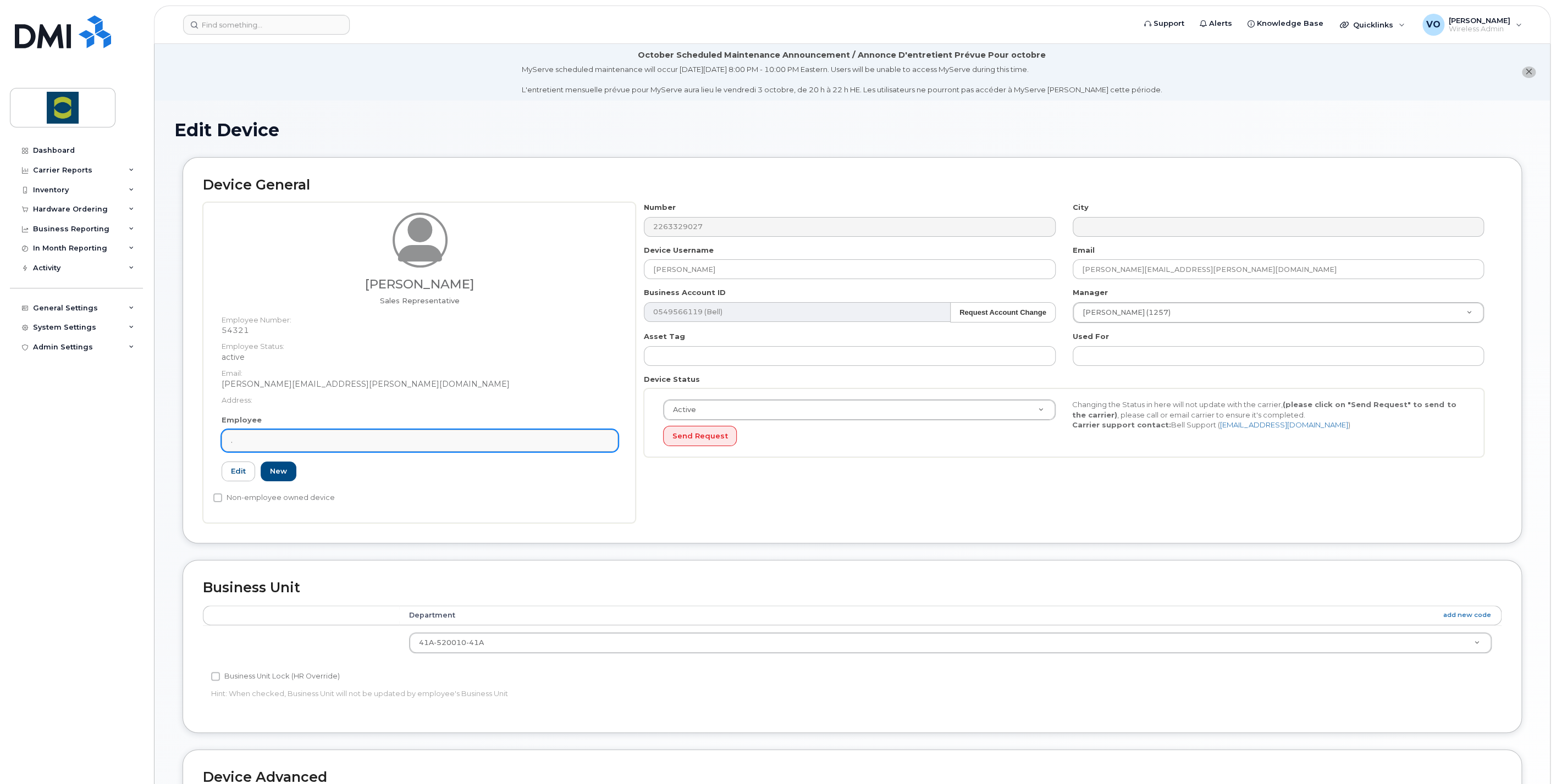
click at [298, 435] on div "." at bounding box center [420, 440] width 378 height 10
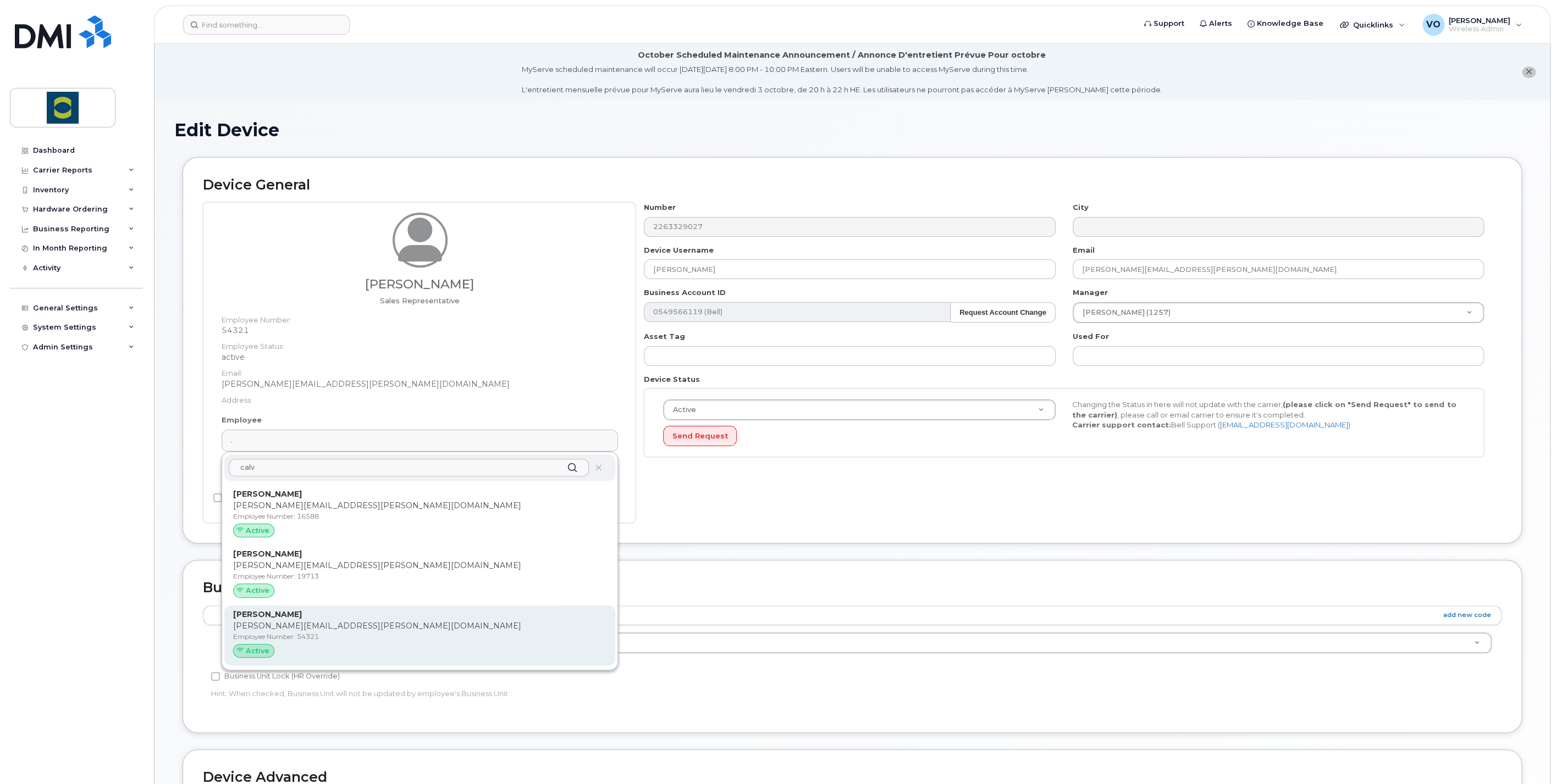
type input "calv"
click at [412, 629] on p "[PERSON_NAME][EMAIL_ADDRESS][PERSON_NAME][DOMAIN_NAME]" at bounding box center [420, 626] width 374 height 12
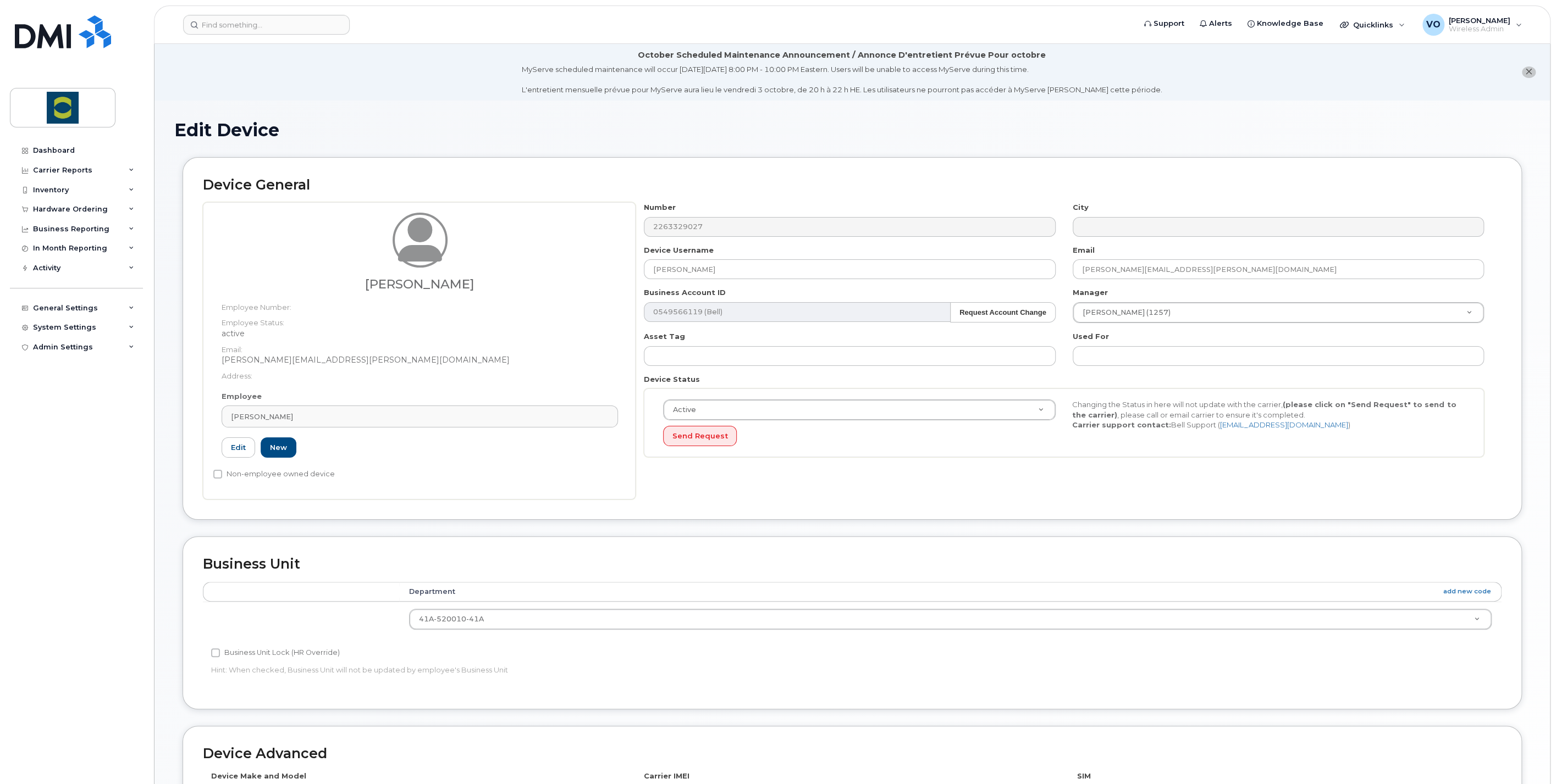
type input "[PERSON_NAME]"
type input "[PERSON_NAME][EMAIL_ADDRESS][PERSON_NAME][DOMAIN_NAME]"
type input "54321"
click at [1153, 359] on input "text" at bounding box center [1278, 356] width 412 height 20
click at [1044, 423] on div "Active Active Suspended Cancelled Send Request" at bounding box center [859, 423] width 409 height 47
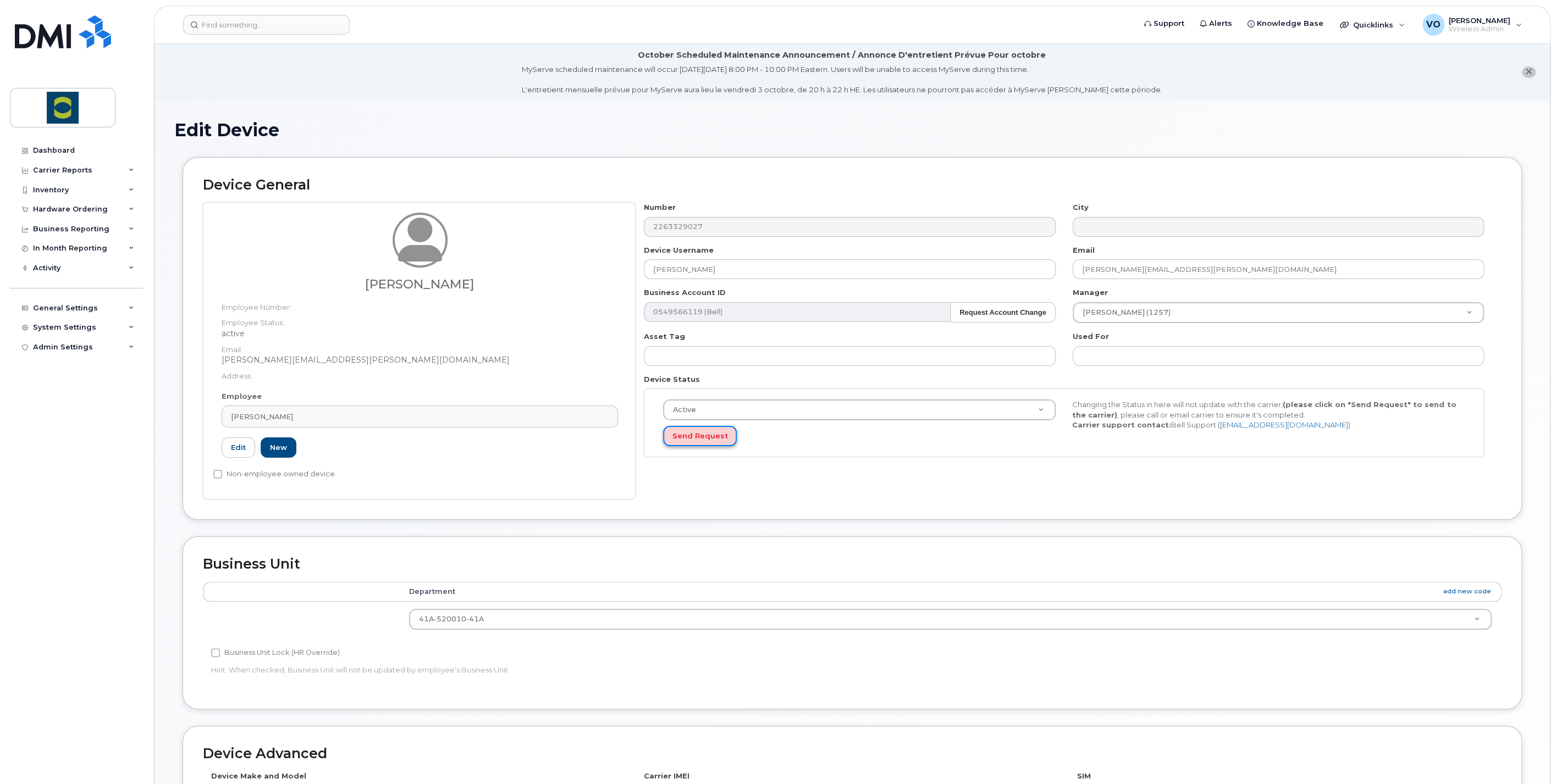
click at [712, 440] on button "Send Request" at bounding box center [700, 436] width 73 height 21
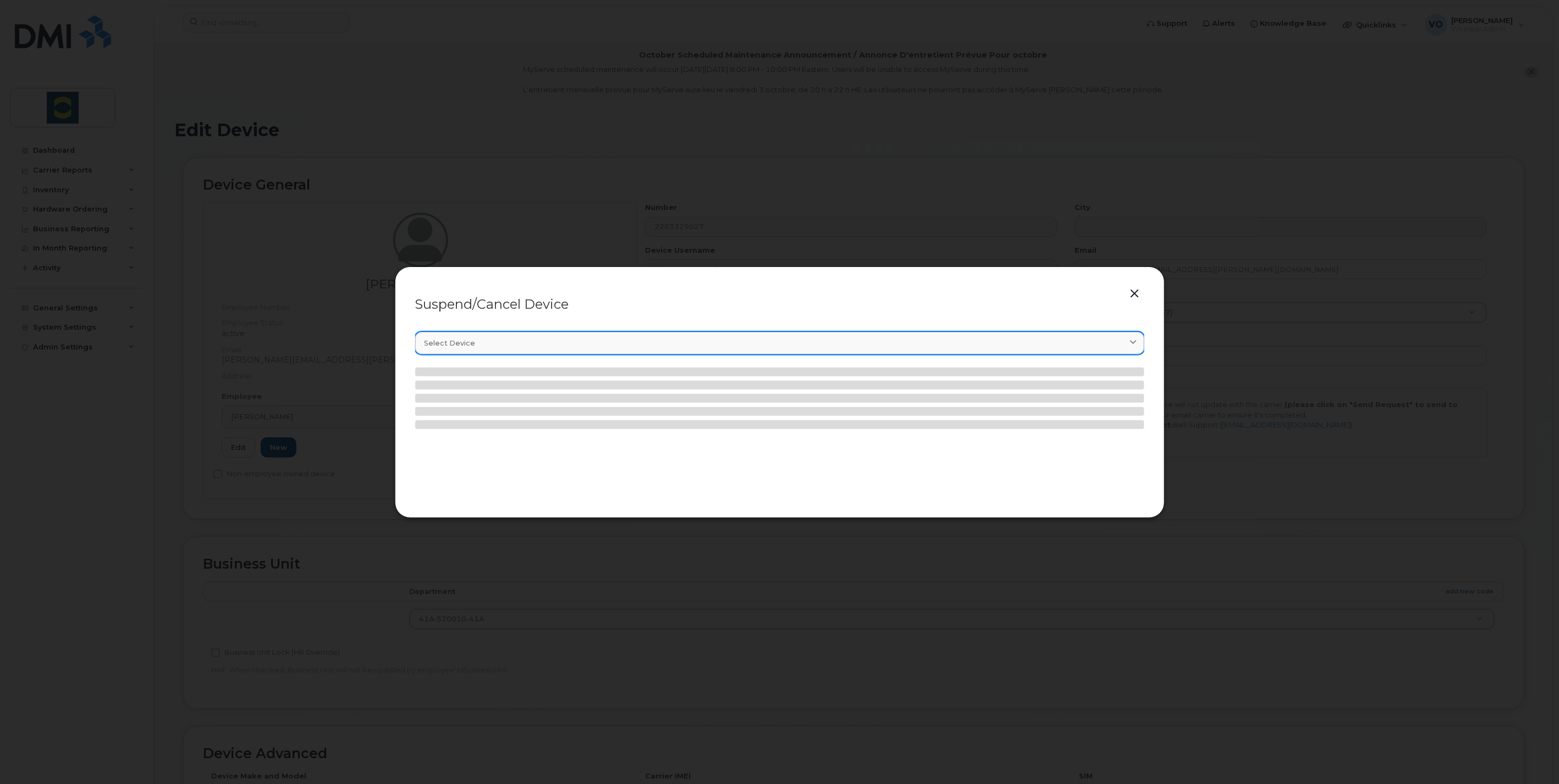
click at [1129, 348] on span at bounding box center [1133, 343] width 10 height 10
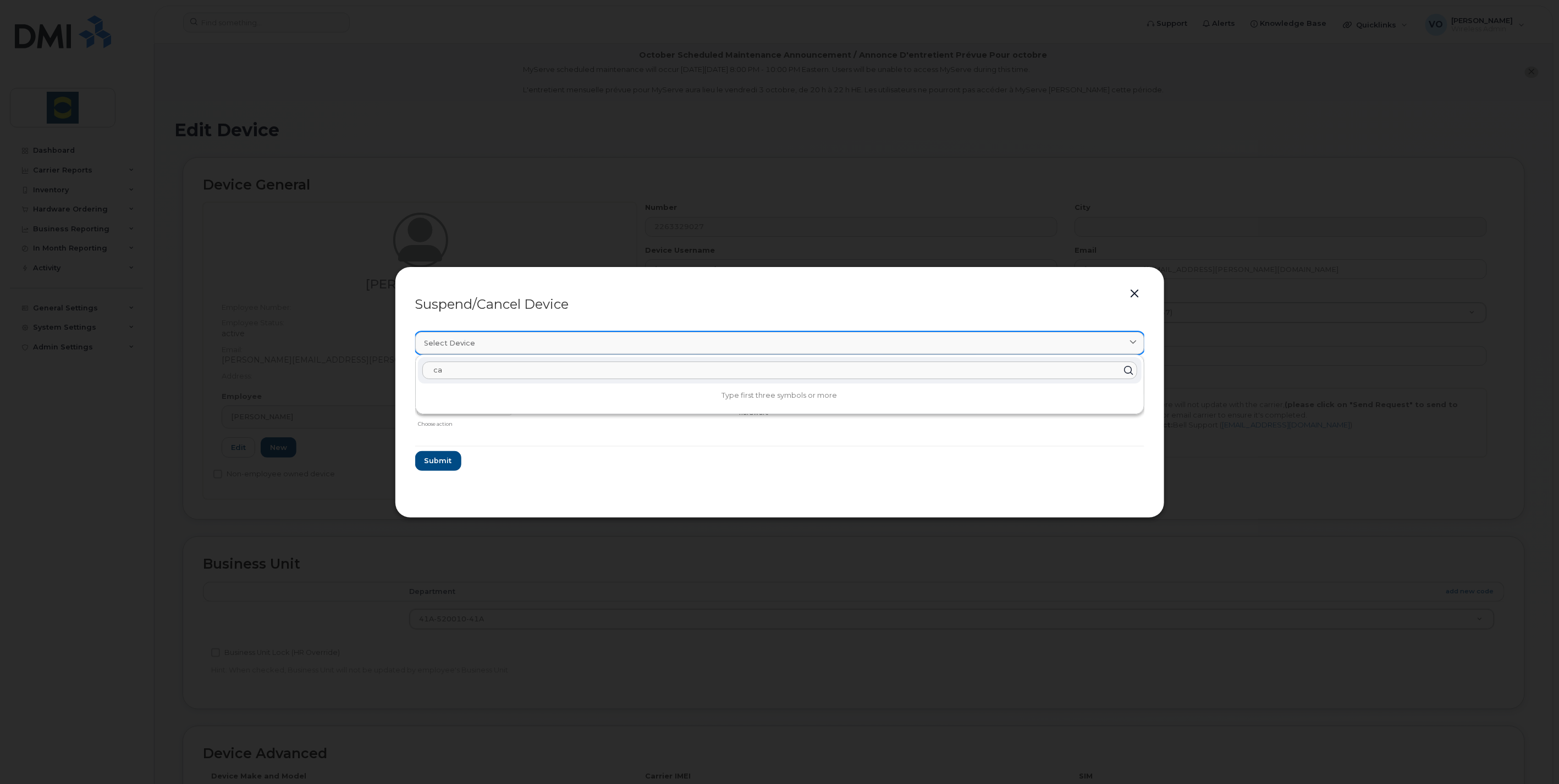
type input "c"
click at [1026, 462] on form "Timothy Miller 2263329027 Delete Cancel Suspend - Extend Suspension Suspend - R…" at bounding box center [780, 419] width 729 height 104
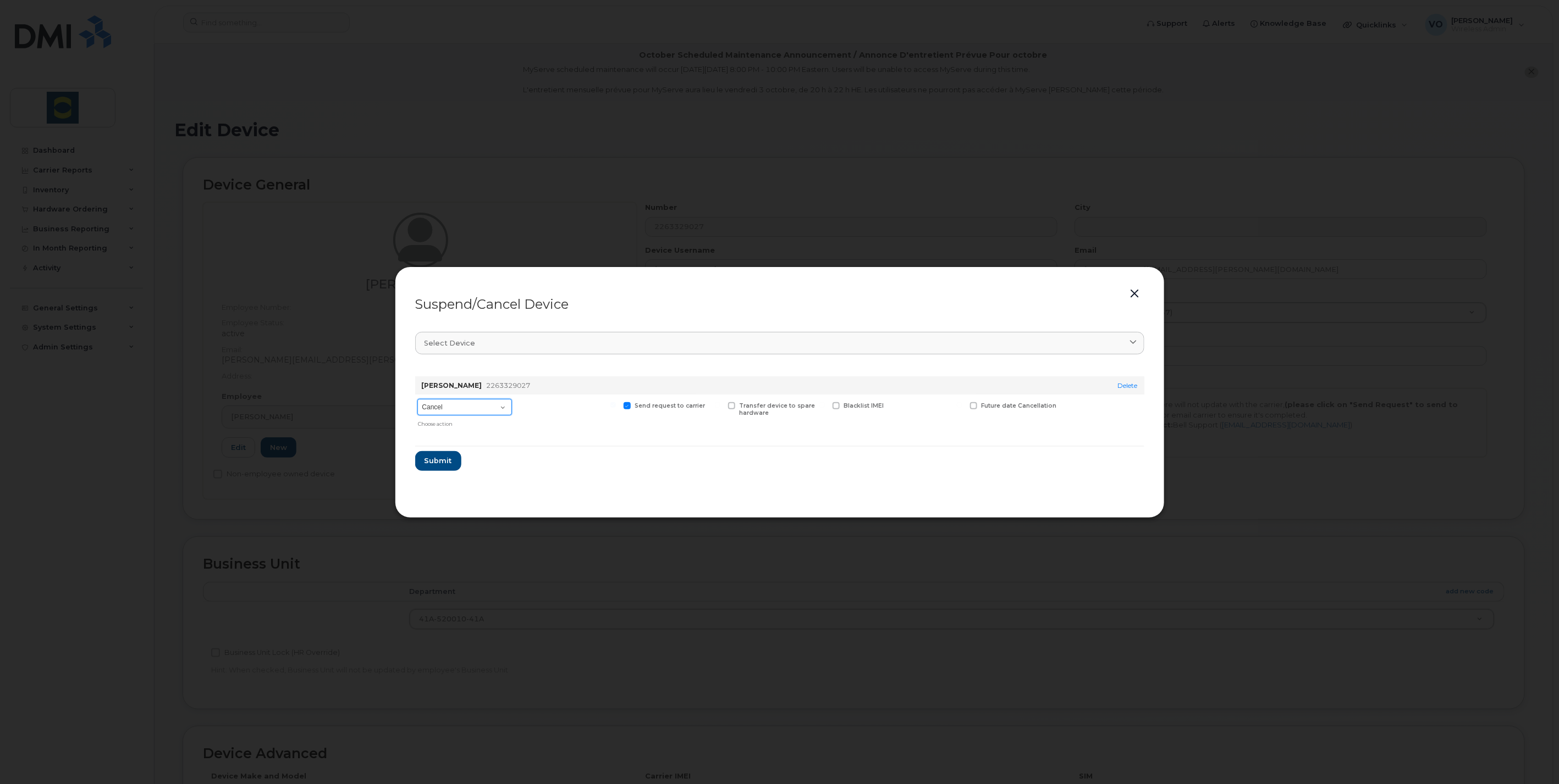
click at [510, 413] on select "Cancel Suspend - Extend Suspension Suspend - Reduced Rate Suspend - Full Rate S…" at bounding box center [464, 407] width 95 height 17
click at [592, 477] on section "Select device Type first three symbols or more Timothy Miller 2263329027 Delete…" at bounding box center [780, 409] width 729 height 176
click at [1133, 386] on link "Delete" at bounding box center [1128, 386] width 20 height 8
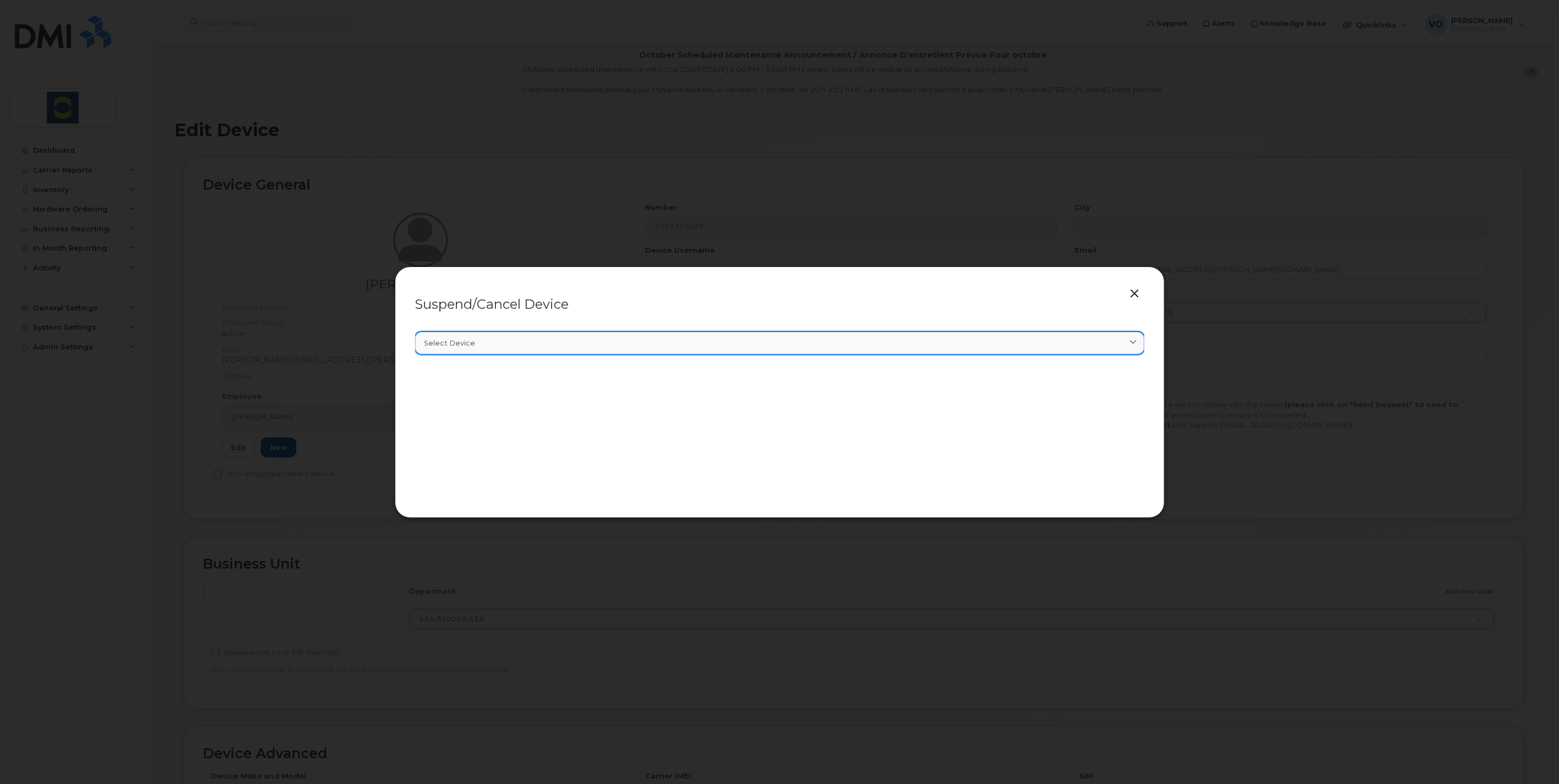
click at [927, 344] on div "Select device" at bounding box center [779, 343] width 710 height 10
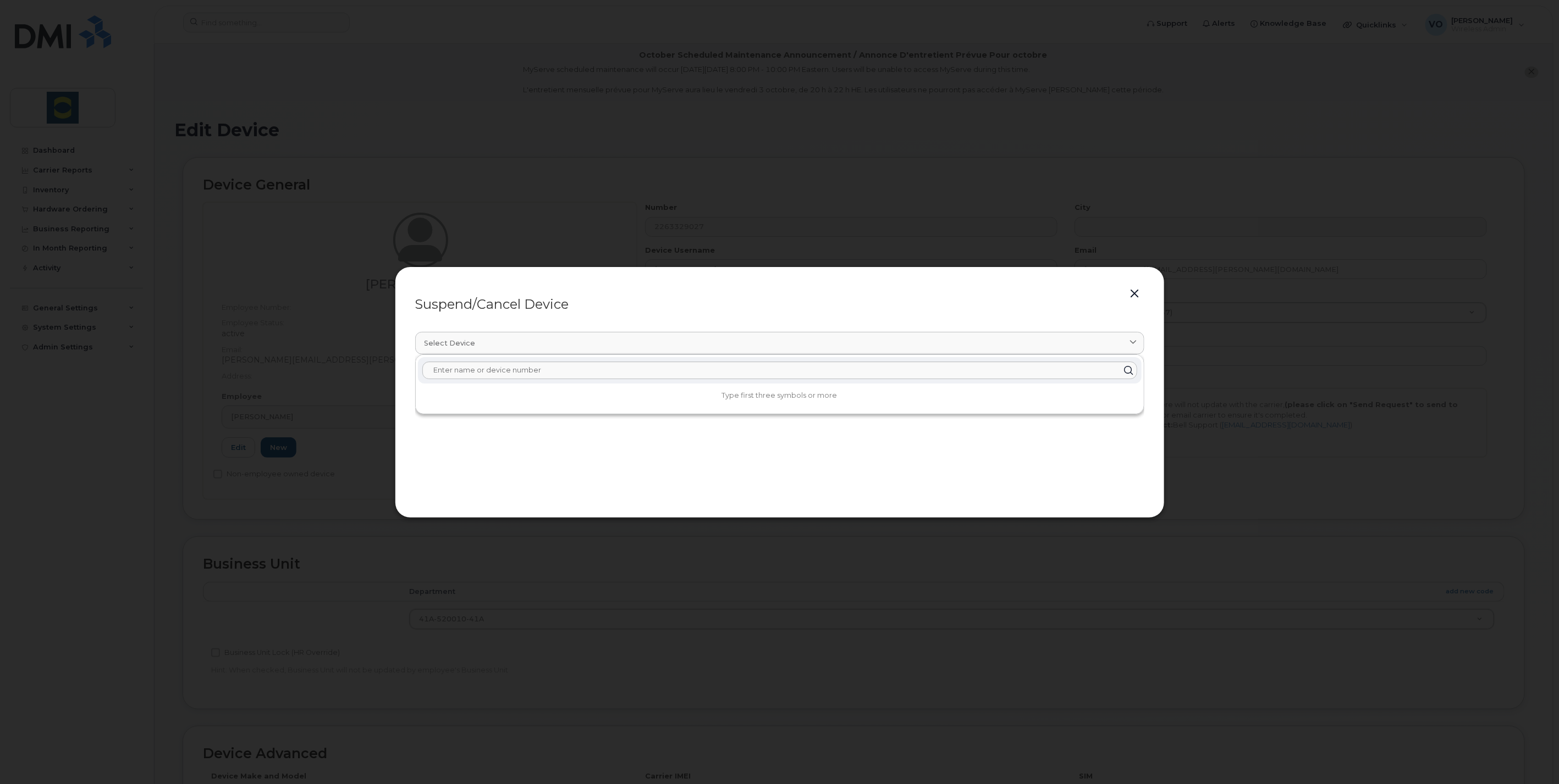
click at [913, 463] on section "Select device Type first three symbols or more" at bounding box center [780, 409] width 729 height 176
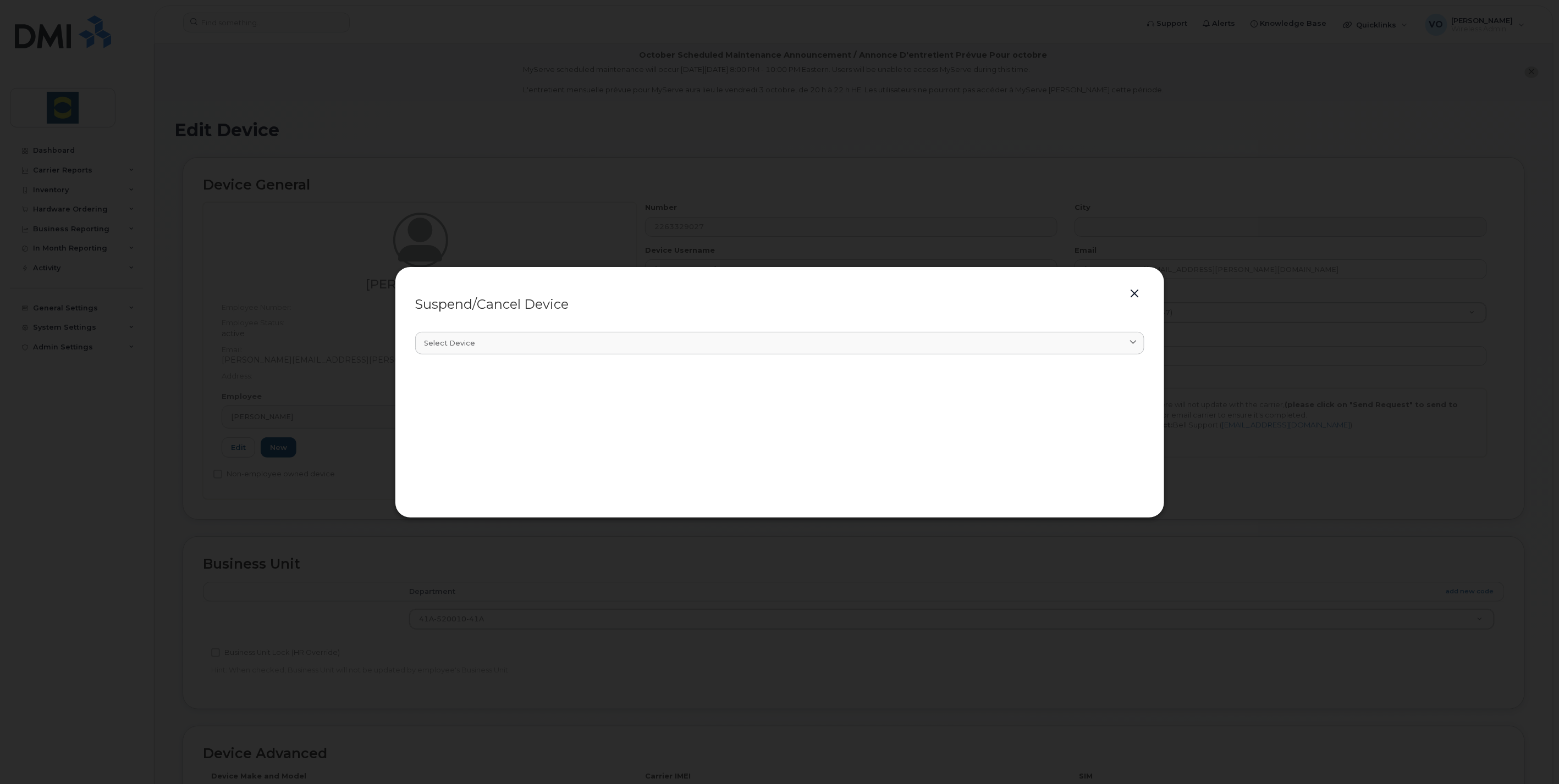
click at [1129, 295] on button "button" at bounding box center [1135, 294] width 17 height 15
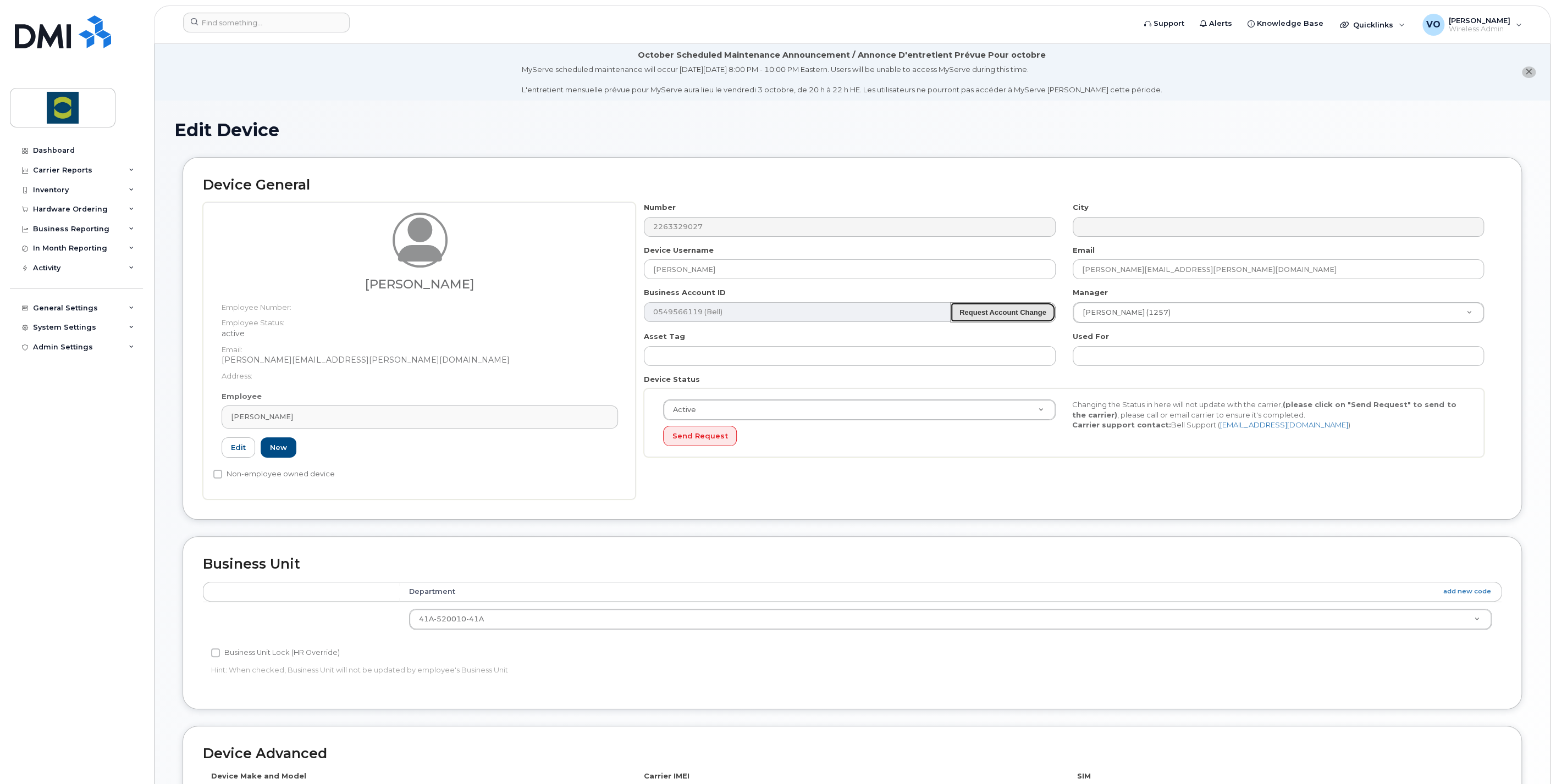
click at [1034, 313] on strong "Request Account Change" at bounding box center [1003, 312] width 87 height 8
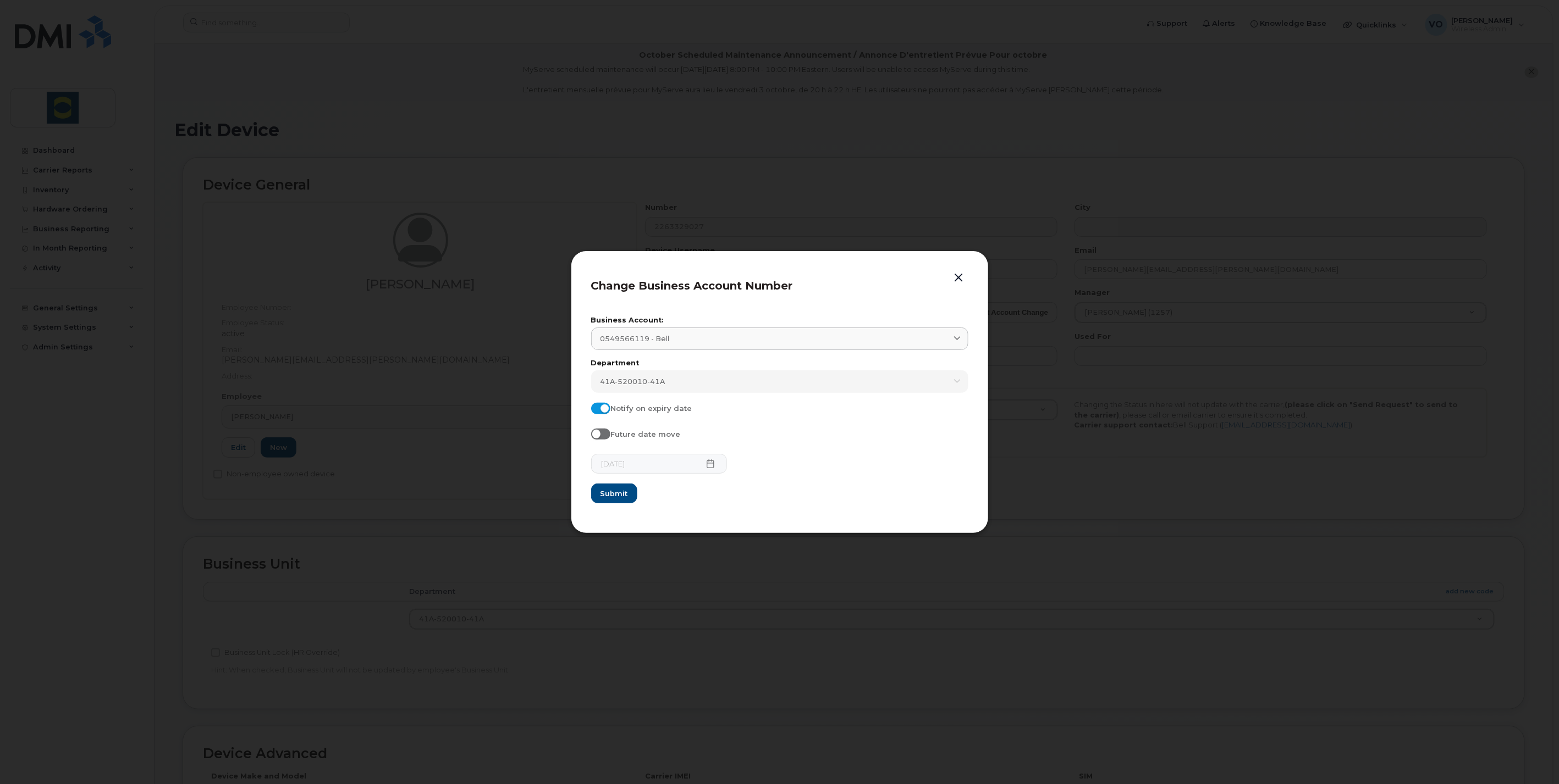
click at [954, 281] on button "button" at bounding box center [959, 278] width 17 height 15
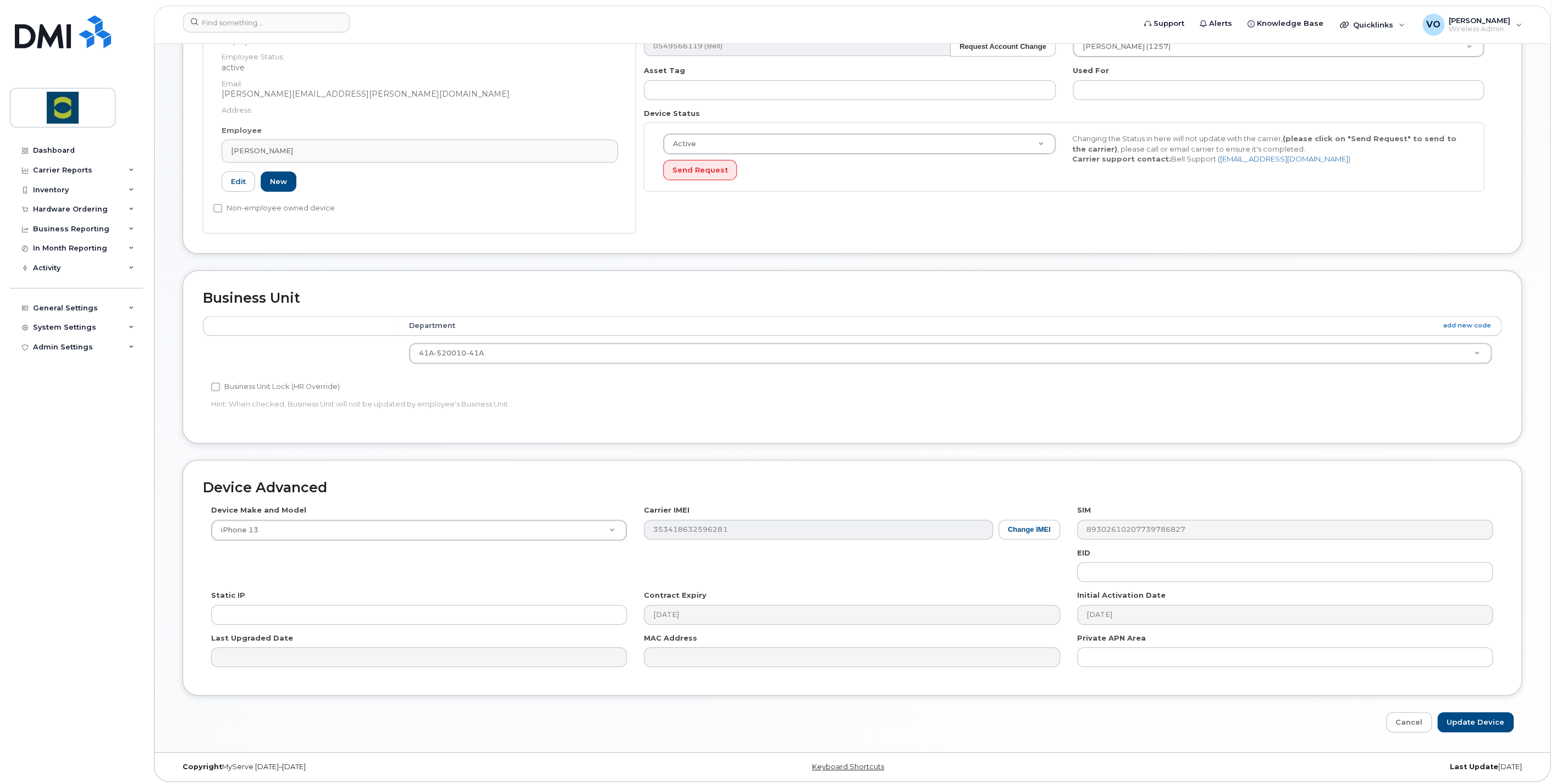
scroll to position [266, 0]
click at [1481, 722] on input "Update Device" at bounding box center [1475, 722] width 77 height 21
type input "Saving..."
